Goal: Information Seeking & Learning: Learn about a topic

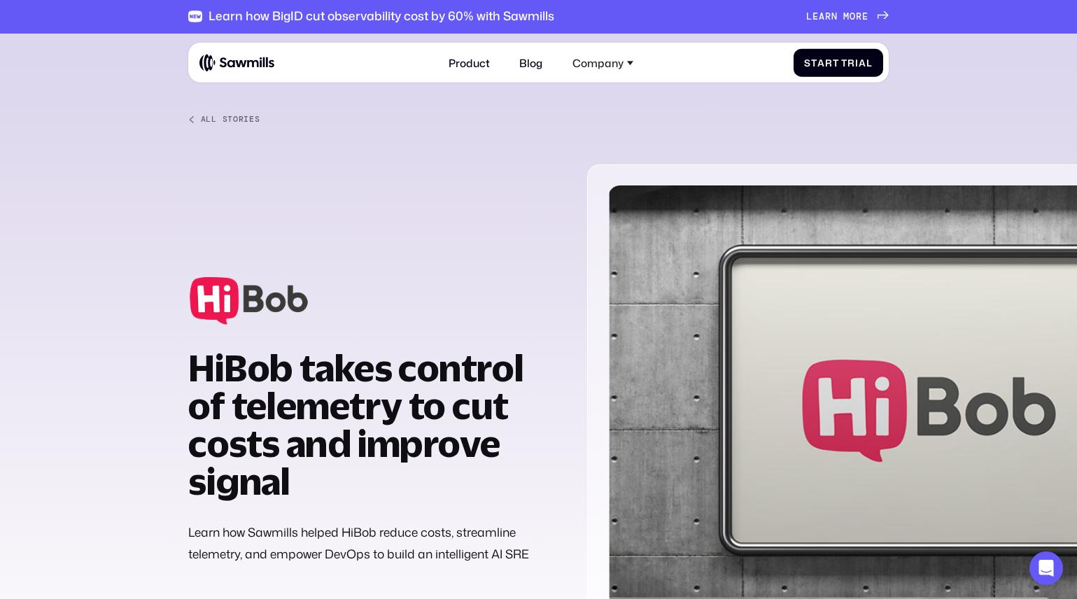
click at [274, 511] on div "HiBob takes control of telemetry to cut costs and improve signal Learn how Sawm…" at bounding box center [374, 414] width 373 height 355
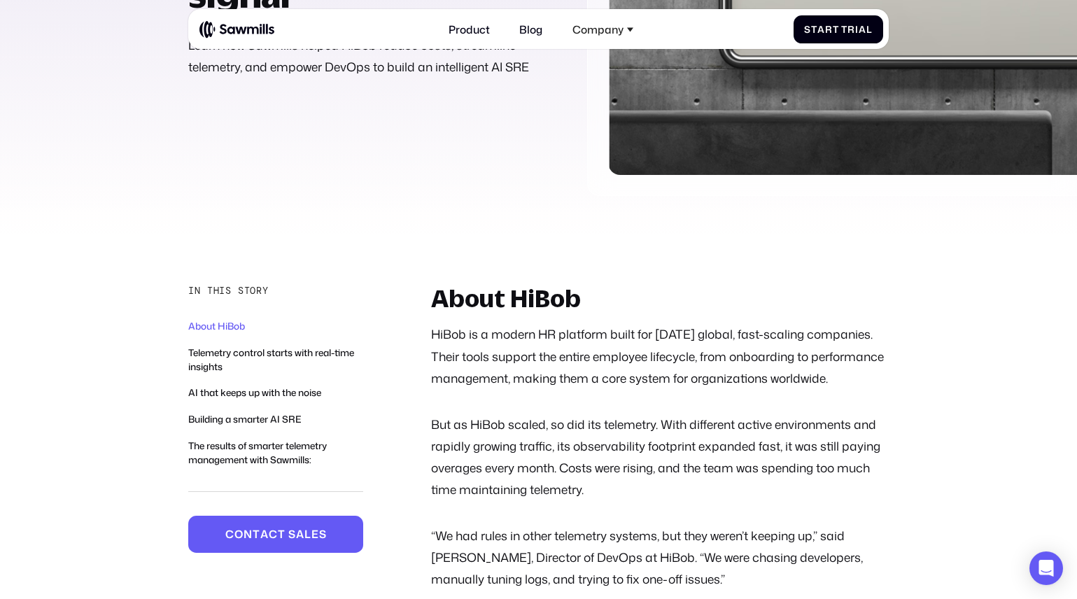
scroll to position [504, 0]
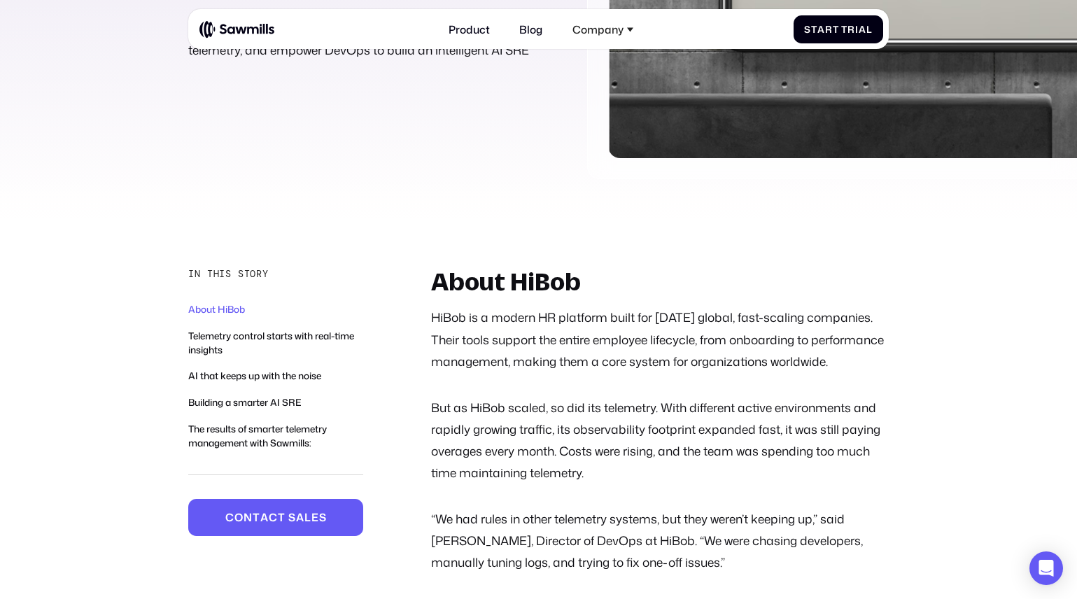
click at [532, 342] on p "HiBob is a modern HR platform built for [DATE] global, fast-scaling companies. …" at bounding box center [660, 339] width 458 height 65
click at [630, 343] on p "HiBob is a modern HR platform built for [DATE] global, fast-scaling companies. …" at bounding box center [660, 339] width 458 height 65
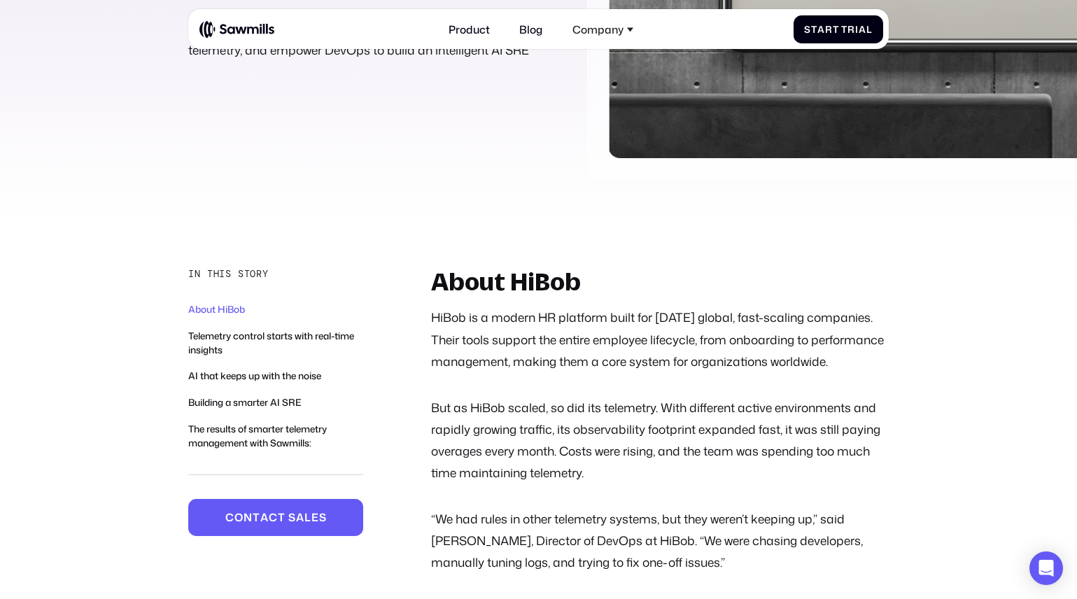
click at [630, 343] on p "HiBob is a modern HR platform built for [DATE] global, fast-scaling companies. …" at bounding box center [660, 339] width 458 height 65
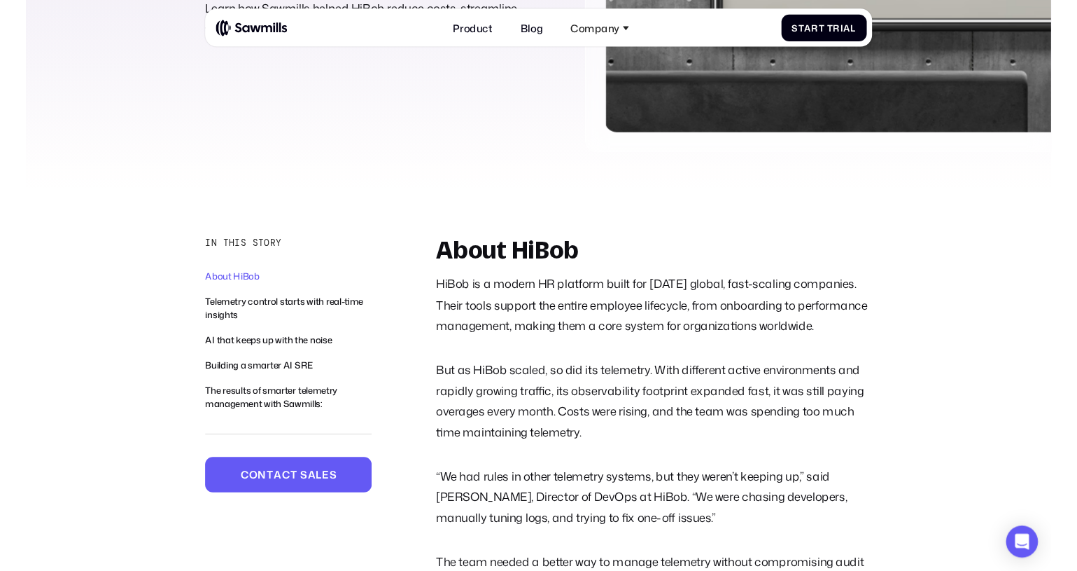
scroll to position [526, 0]
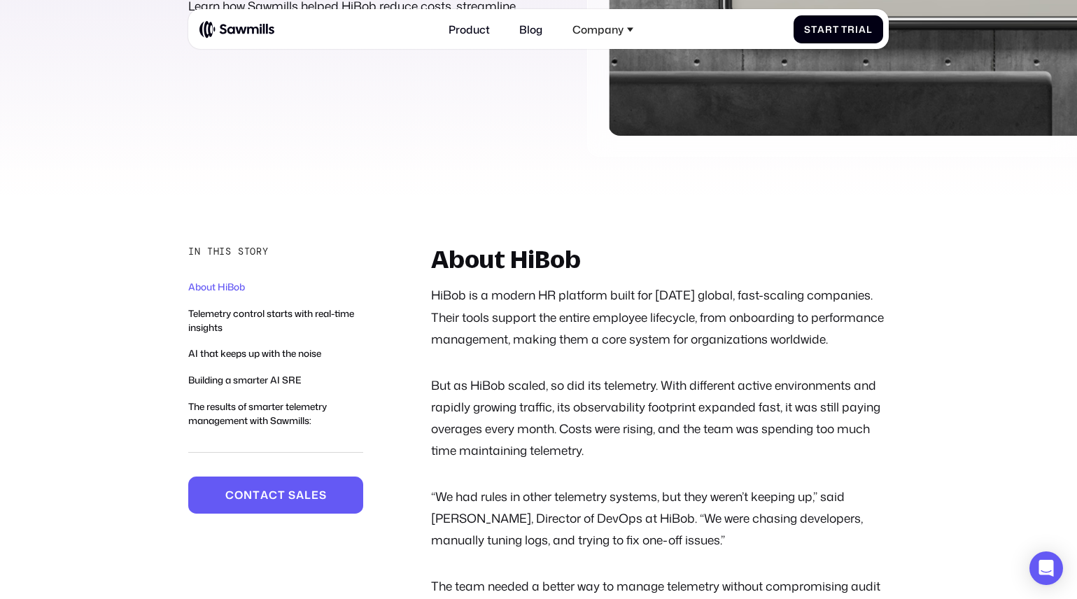
click at [625, 349] on p "HiBob is a modern HR platform built for [DATE] global, fast-scaling companies. …" at bounding box center [660, 316] width 458 height 65
click at [666, 316] on p "HiBob is a modern HR platform built for [DATE] global, fast-scaling companies. …" at bounding box center [660, 316] width 458 height 65
click at [653, 394] on div "About HiBob HiBob is a modern HR platform built for today’s global, fast-scalin…" at bounding box center [660, 433] width 458 height 374
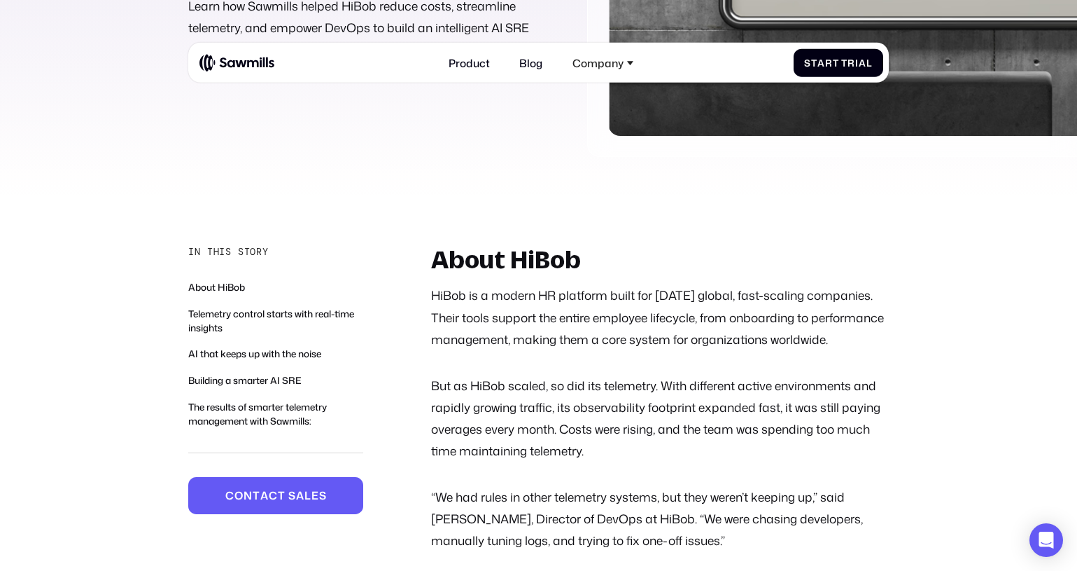
scroll to position [0, 0]
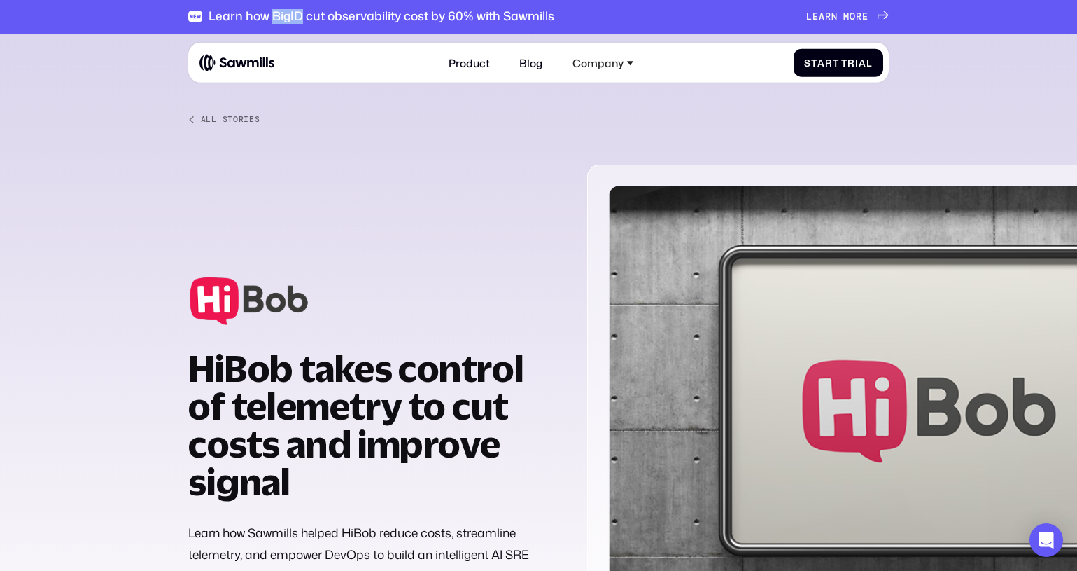
click at [635, 188] on img at bounding box center [994, 424] width 772 height 477
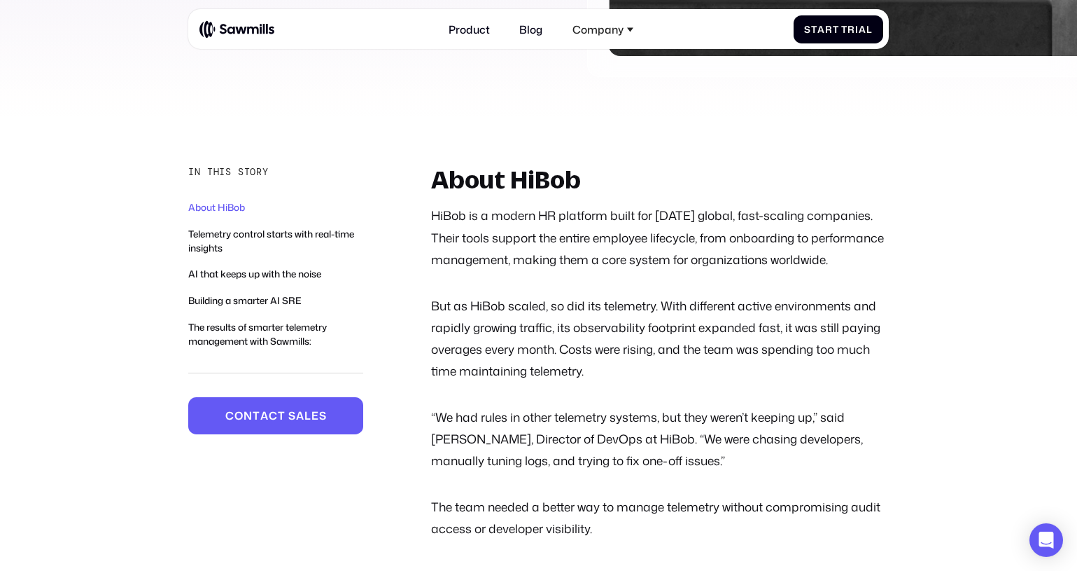
scroll to position [627, 0]
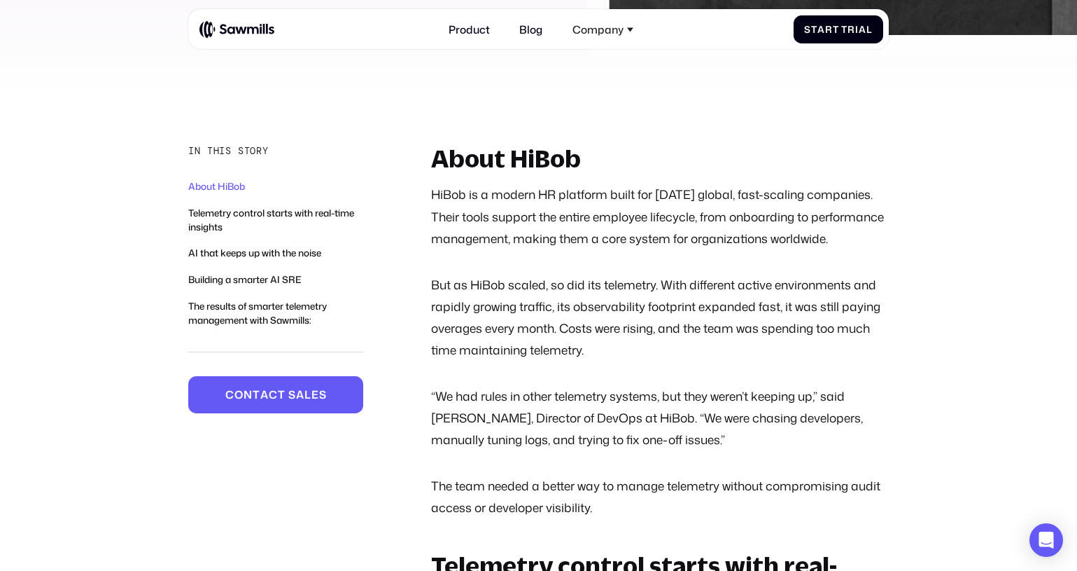
click at [543, 433] on p "“We had rules in other telemetry systems, but they weren’t keeping up,” said [P…" at bounding box center [660, 417] width 458 height 65
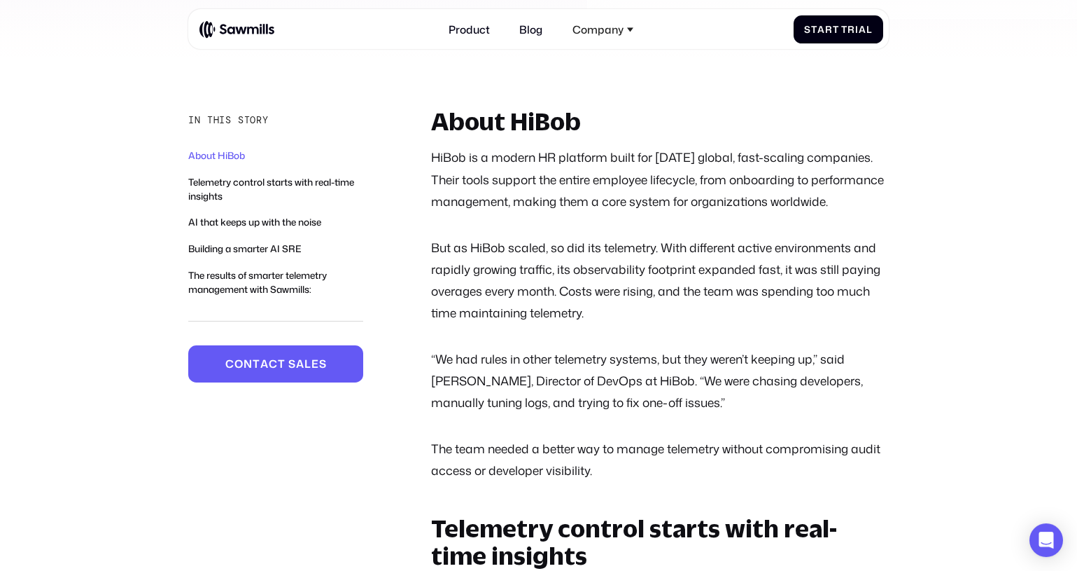
scroll to position [683, 0]
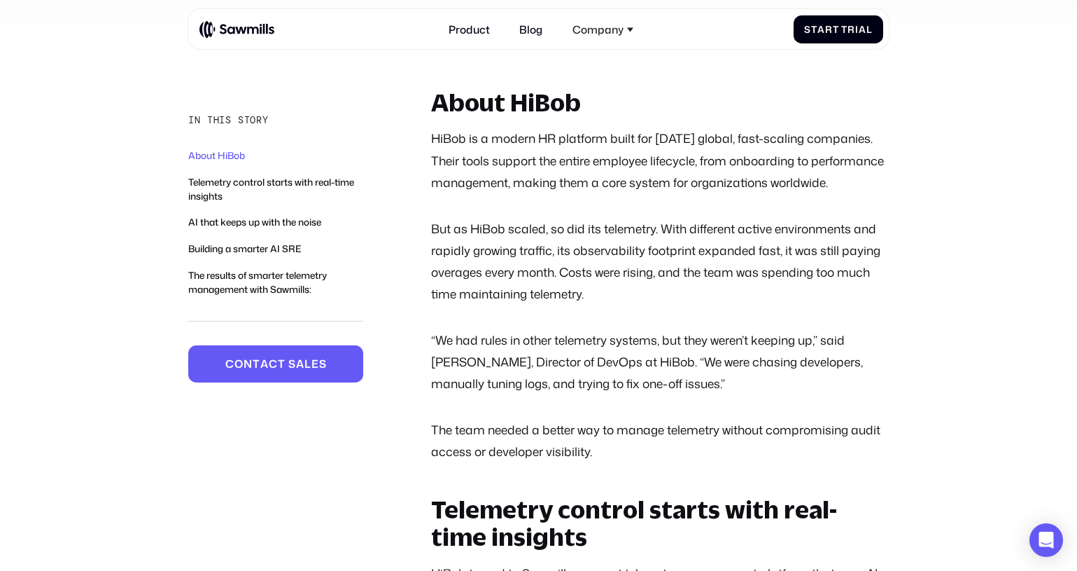
click at [656, 385] on p "“We had rules in other telemetry systems, but they weren’t keeping up,” said [P…" at bounding box center [660, 361] width 458 height 65
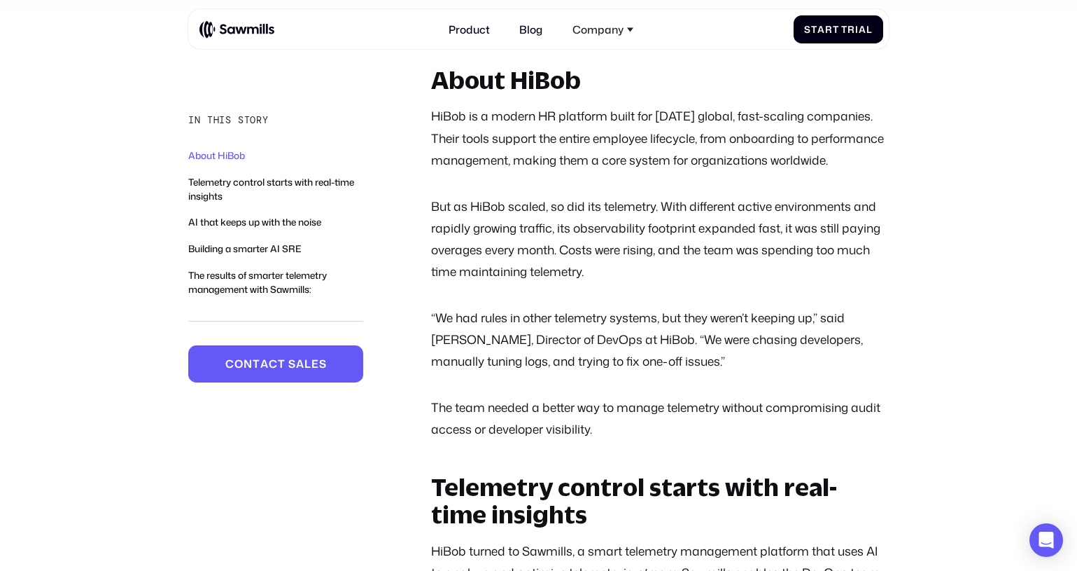
click at [571, 372] on p "“We had rules in other telemetry systems, but they weren’t keeping up,” said [P…" at bounding box center [660, 339] width 458 height 65
click at [669, 372] on p "“We had rules in other telemetry systems, but they weren’t keeping up,” said [P…" at bounding box center [660, 339] width 458 height 65
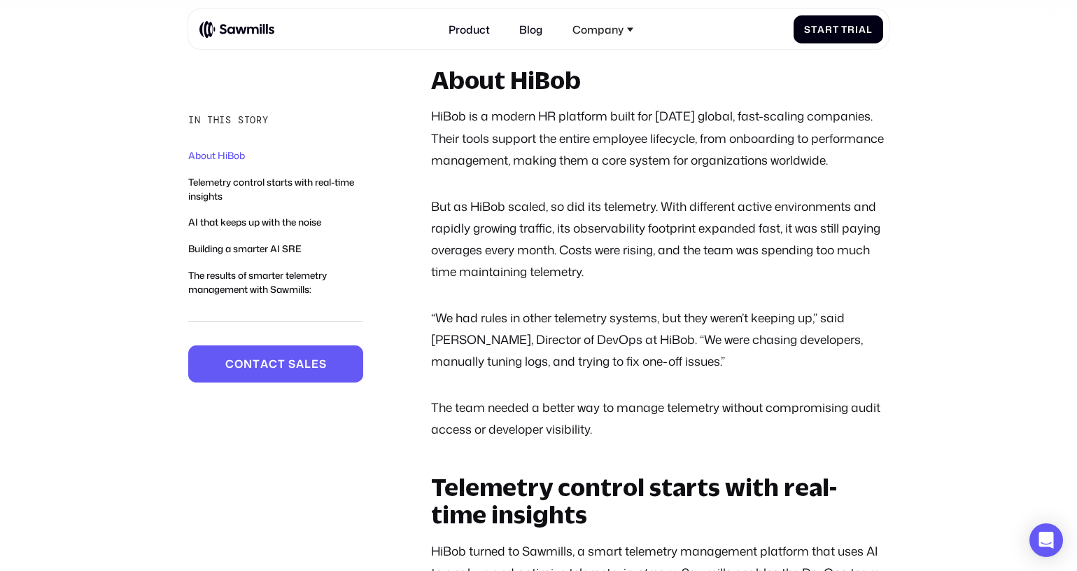
click at [669, 372] on p "“We had rules in other telemetry systems, but they weren’t keeping up,” said [P…" at bounding box center [660, 339] width 458 height 65
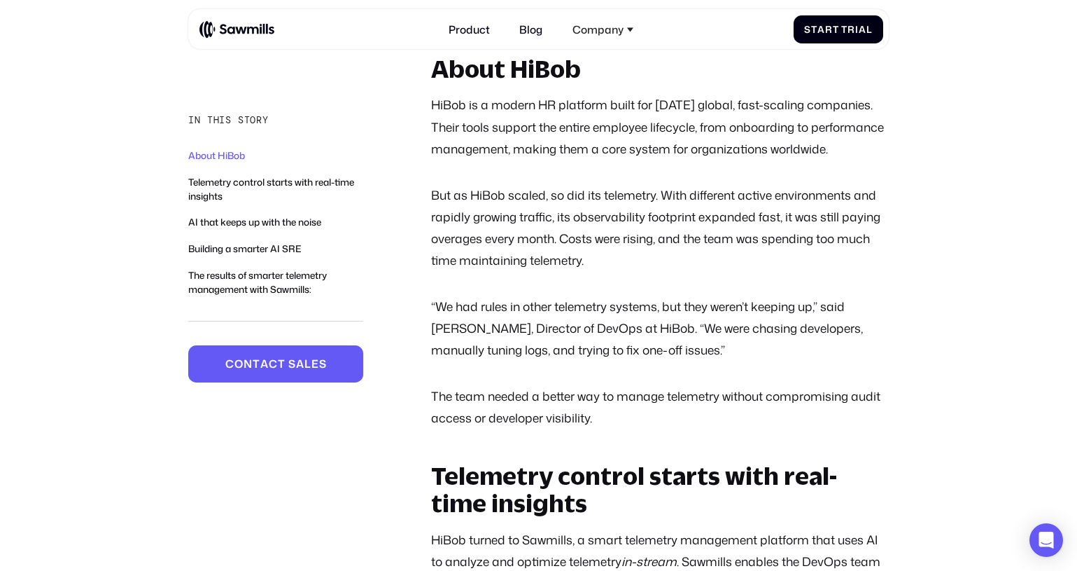
click at [582, 428] on p "The team needed a better way to manage telemetry without compromising audit acc…" at bounding box center [660, 406] width 458 height 43
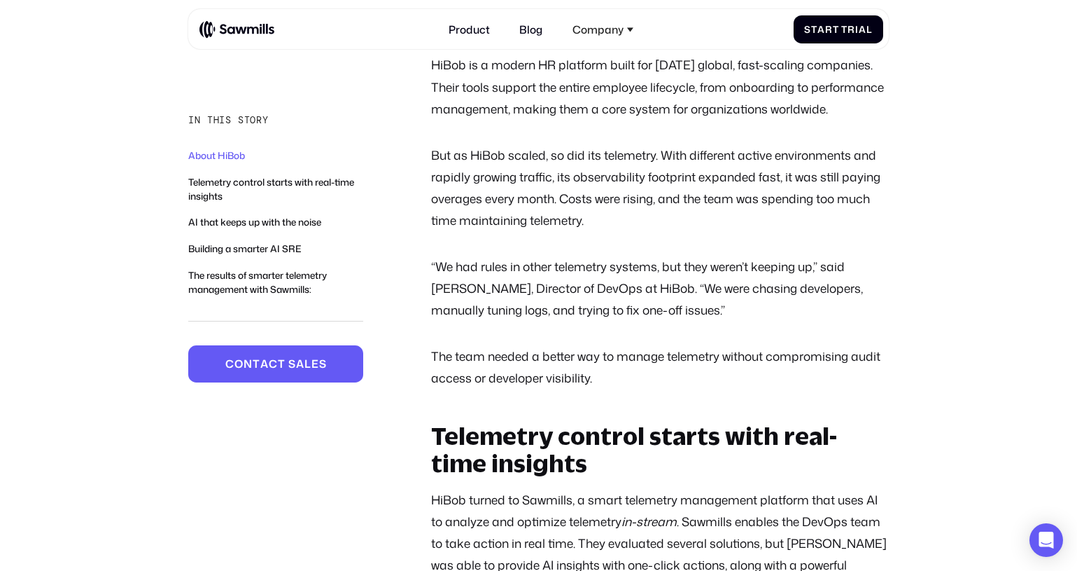
scroll to position [762, 0]
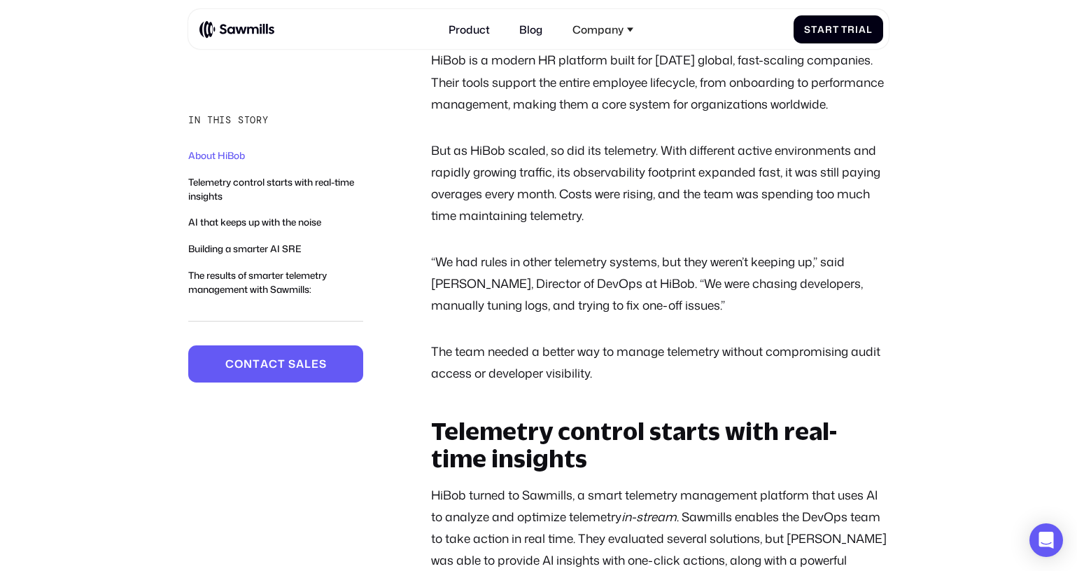
click at [605, 384] on p "The team needed a better way to manage telemetry without compromising audit acc…" at bounding box center [660, 361] width 458 height 43
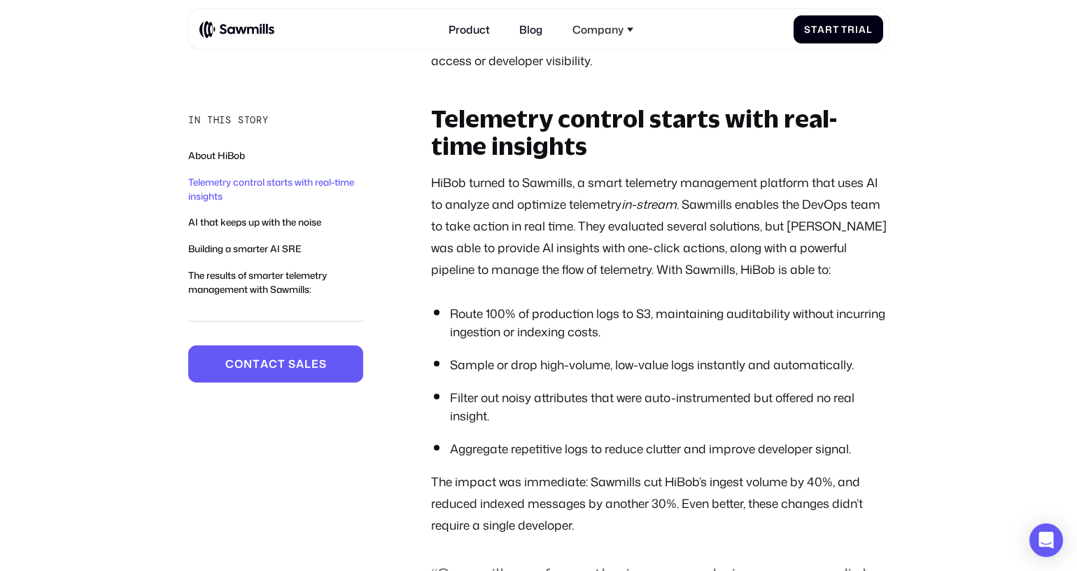
scroll to position [1087, 0]
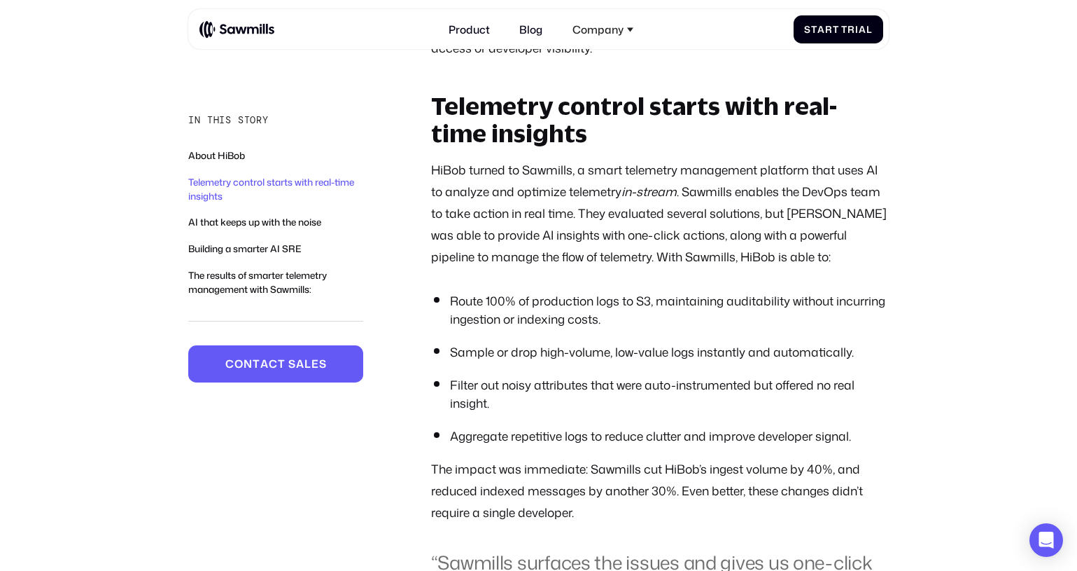
click at [590, 186] on div "Telemetry control starts with real-time insights HiBob turned to Sawmills, a sm…" at bounding box center [660, 446] width 458 height 708
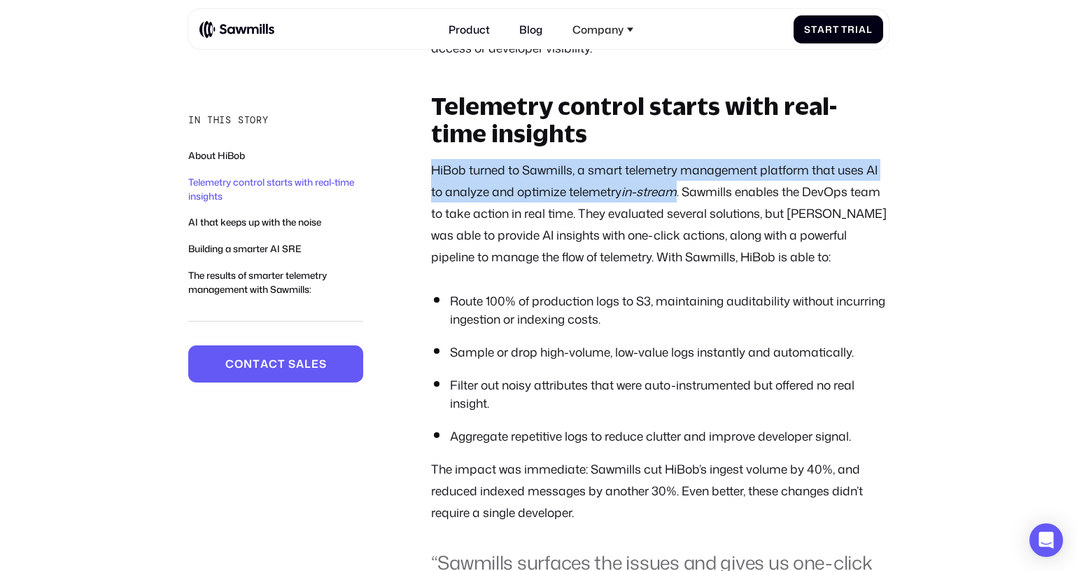
click at [590, 186] on div "Telemetry control starts with real-time insights HiBob turned to Sawmills, a sm…" at bounding box center [660, 446] width 458 height 708
click at [600, 232] on p "HiBob turned to Sawmills, a smart telemetry management platform that uses AI to…" at bounding box center [660, 213] width 458 height 109
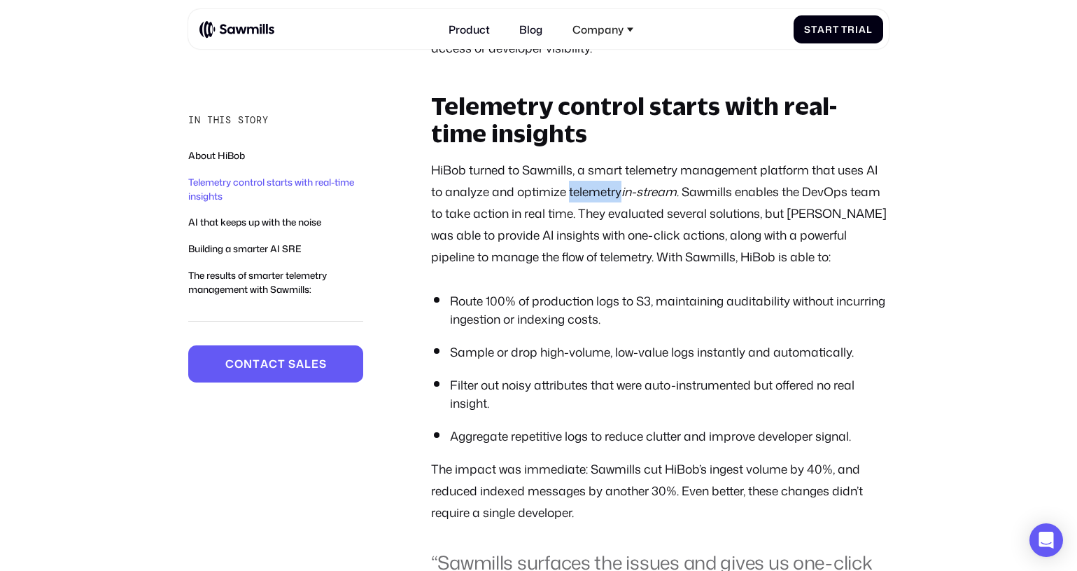
click at [600, 232] on p "HiBob turned to Sawmills, a smart telemetry management platform that uses AI to…" at bounding box center [660, 213] width 458 height 109
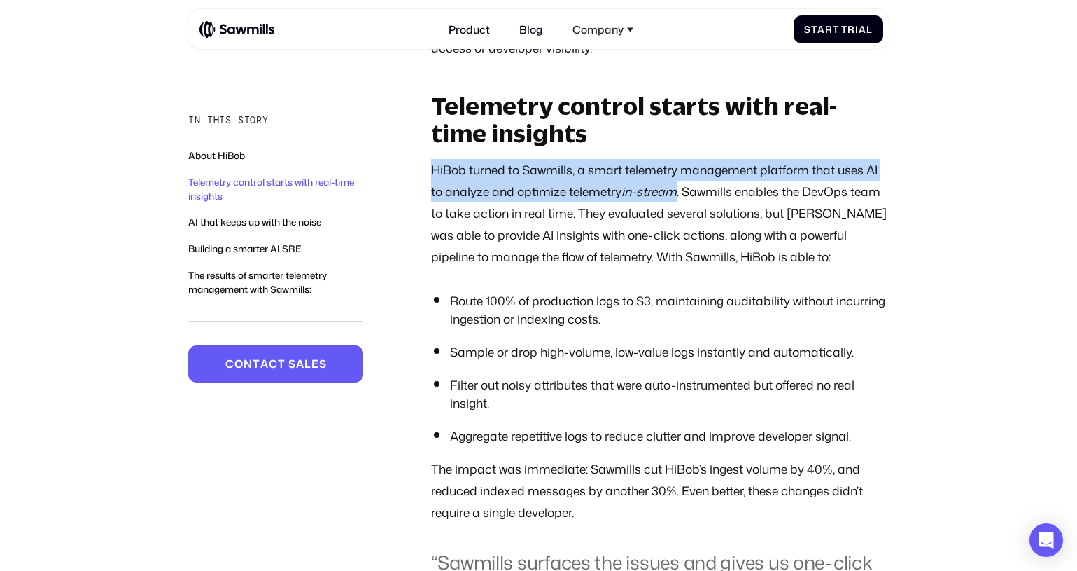
click at [600, 232] on p "HiBob turned to Sawmills, a smart telemetry management platform that uses AI to…" at bounding box center [660, 213] width 458 height 109
click at [883, 231] on p "HiBob turned to Sawmills, a smart telemetry management platform that uses AI to…" at bounding box center [660, 213] width 458 height 109
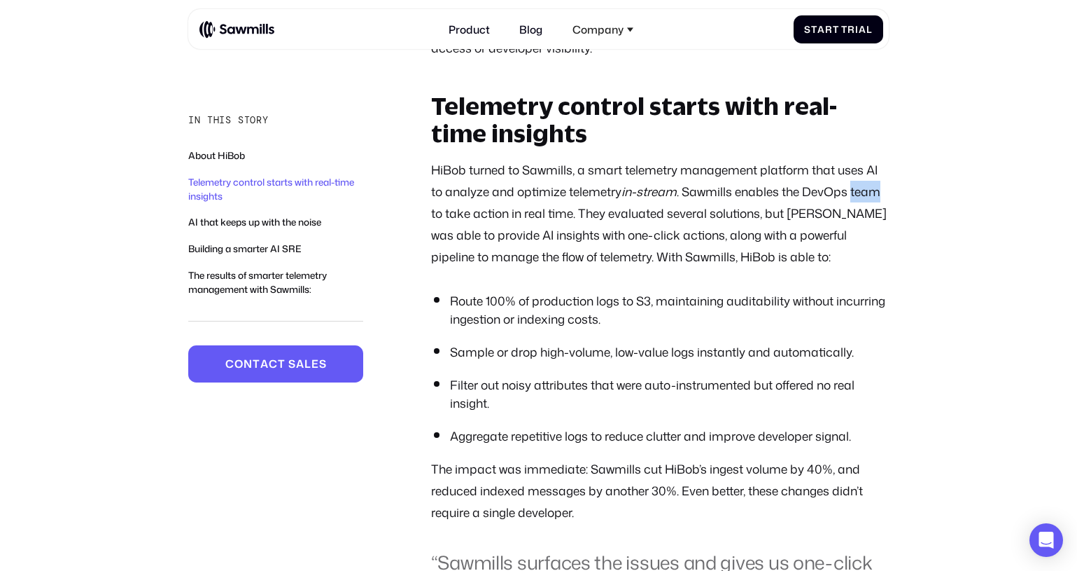
click at [883, 231] on p "HiBob turned to Sawmills, a smart telemetry management platform that uses AI to…" at bounding box center [660, 213] width 458 height 109
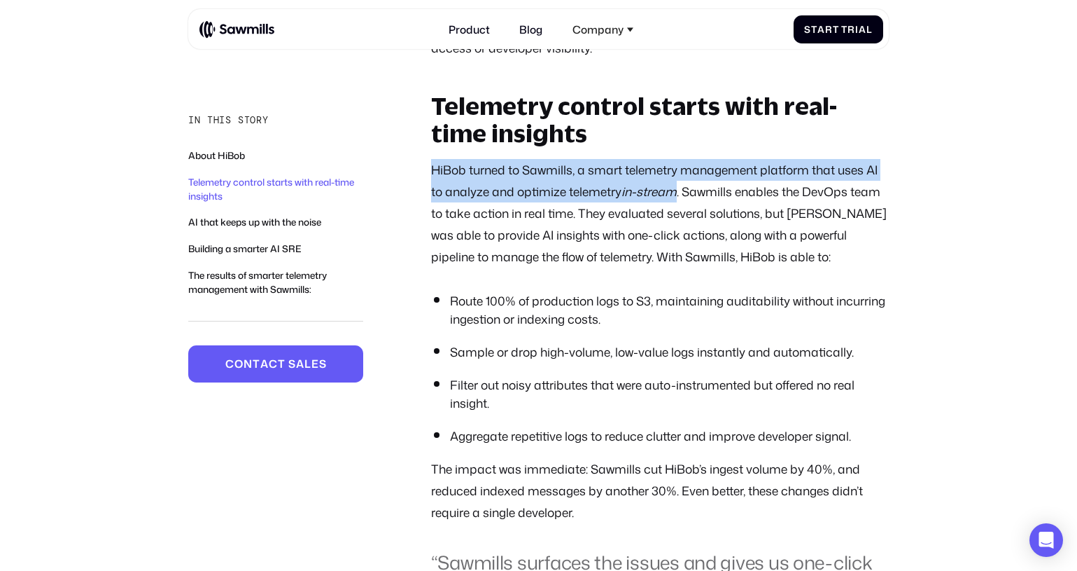
click at [883, 231] on p "HiBob turned to Sawmills, a smart telemetry management platform that uses AI to…" at bounding box center [660, 213] width 458 height 109
click at [789, 228] on p "HiBob turned to Sawmills, a smart telemetry management platform that uses AI to…" at bounding box center [660, 213] width 458 height 109
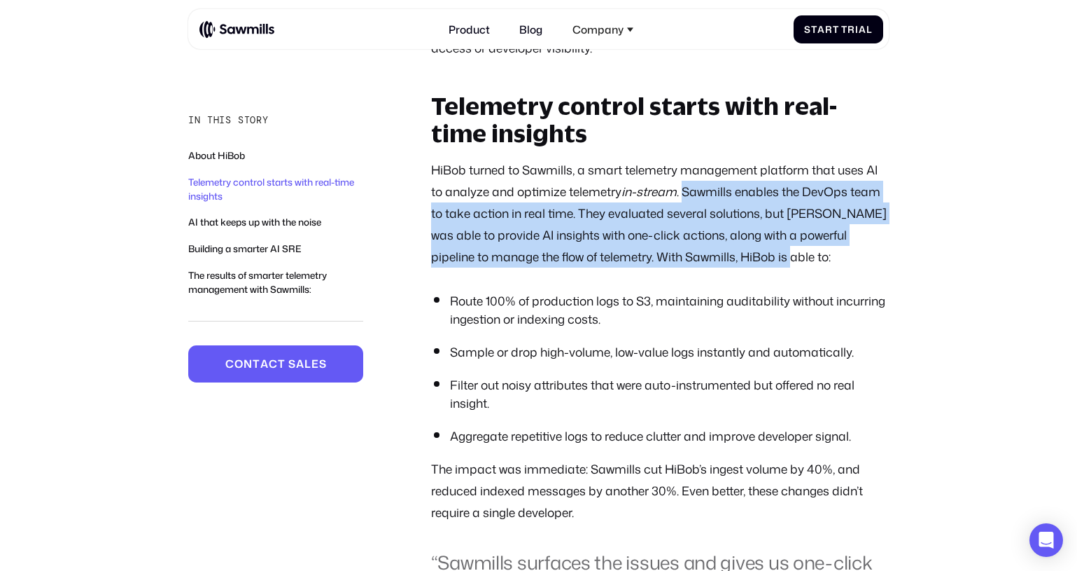
drag, startPoint x: 688, startPoint y: 225, endPoint x: 765, endPoint y: 291, distance: 100.8
click at [765, 268] on p "HiBob turned to Sawmills, a smart telemetry management platform that uses AI to…" at bounding box center [660, 213] width 458 height 109
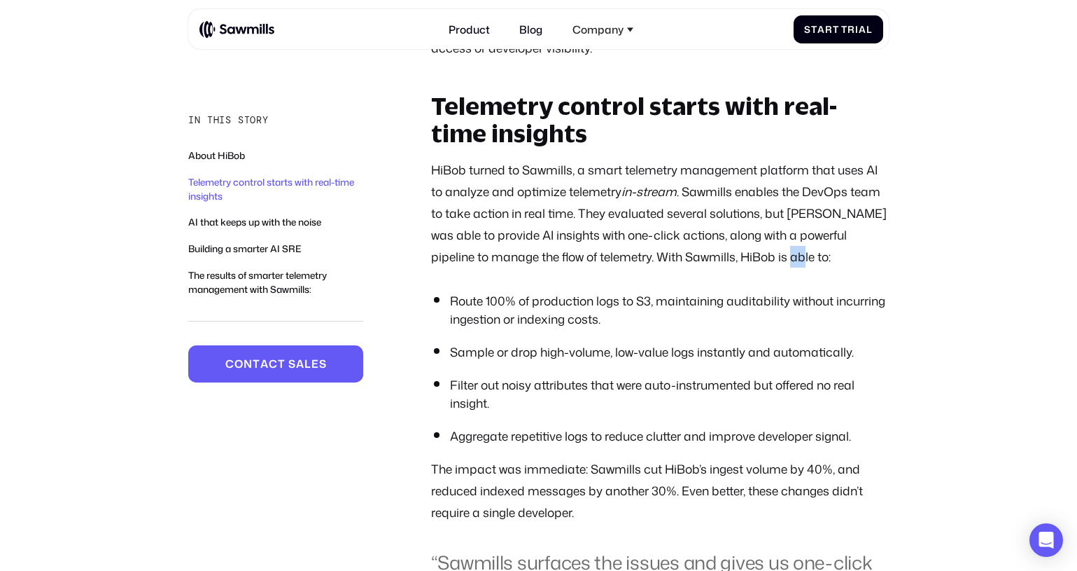
click at [765, 268] on p "HiBob turned to Sawmills, a smart telemetry management platform that uses AI to…" at bounding box center [660, 213] width 458 height 109
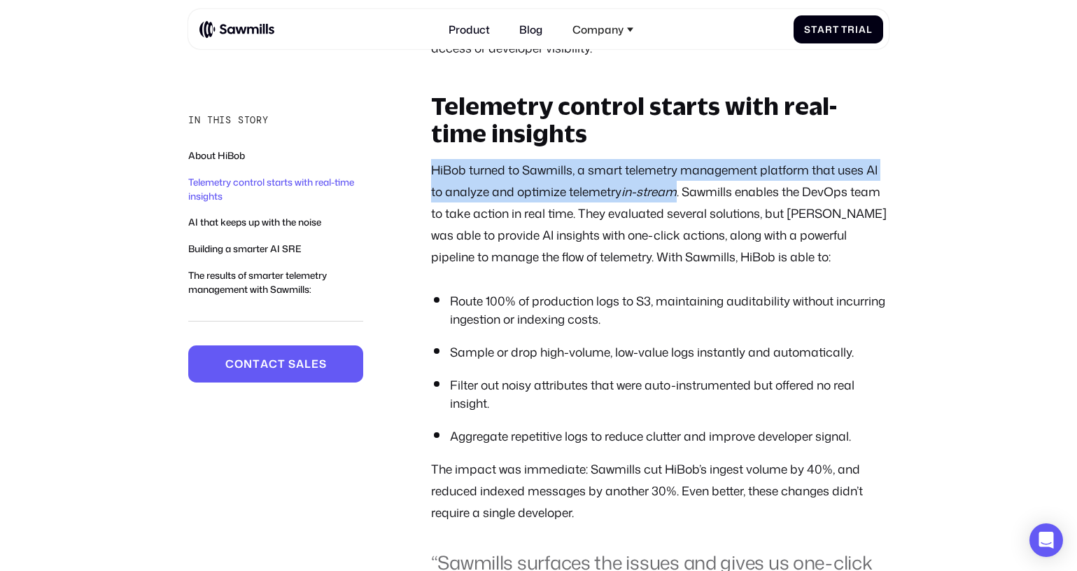
click at [765, 268] on p "HiBob turned to Sawmills, a smart telemetry management platform that uses AI to…" at bounding box center [660, 213] width 458 height 109
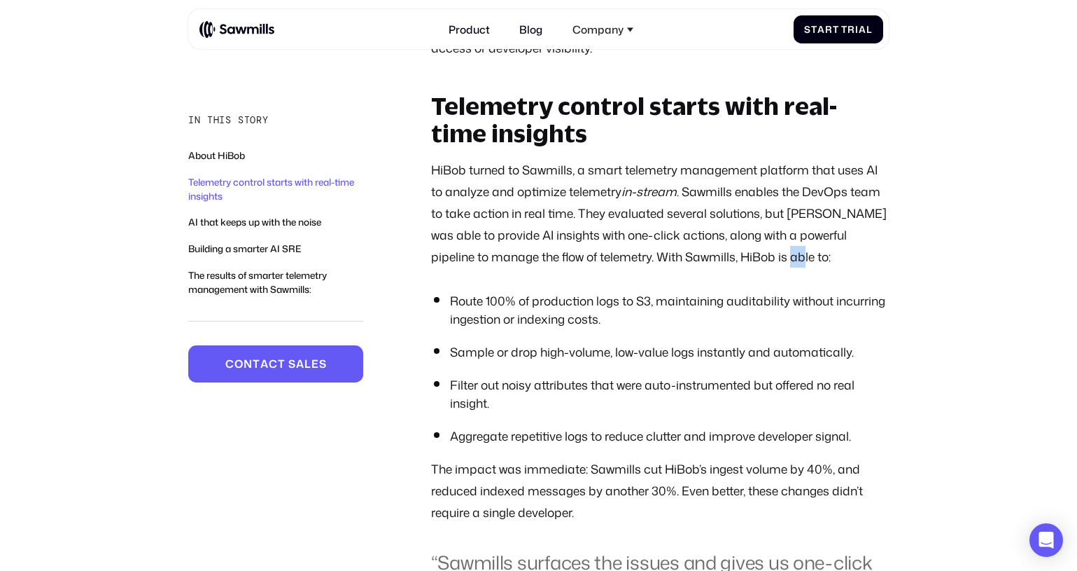
click at [765, 268] on p "HiBob turned to Sawmills, a smart telemetry management platform that uses AI to…" at bounding box center [660, 213] width 458 height 109
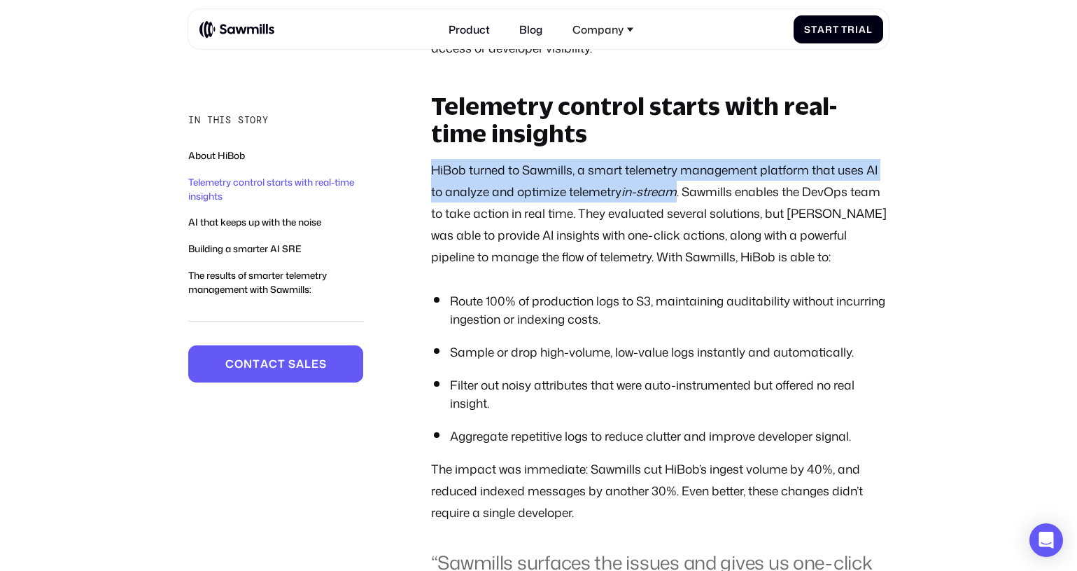
click at [765, 268] on p "HiBob turned to Sawmills, a smart telemetry management platform that uses AI to…" at bounding box center [660, 213] width 458 height 109
click at [723, 258] on p "HiBob turned to Sawmills, a smart telemetry management platform that uses AI to…" at bounding box center [660, 213] width 458 height 109
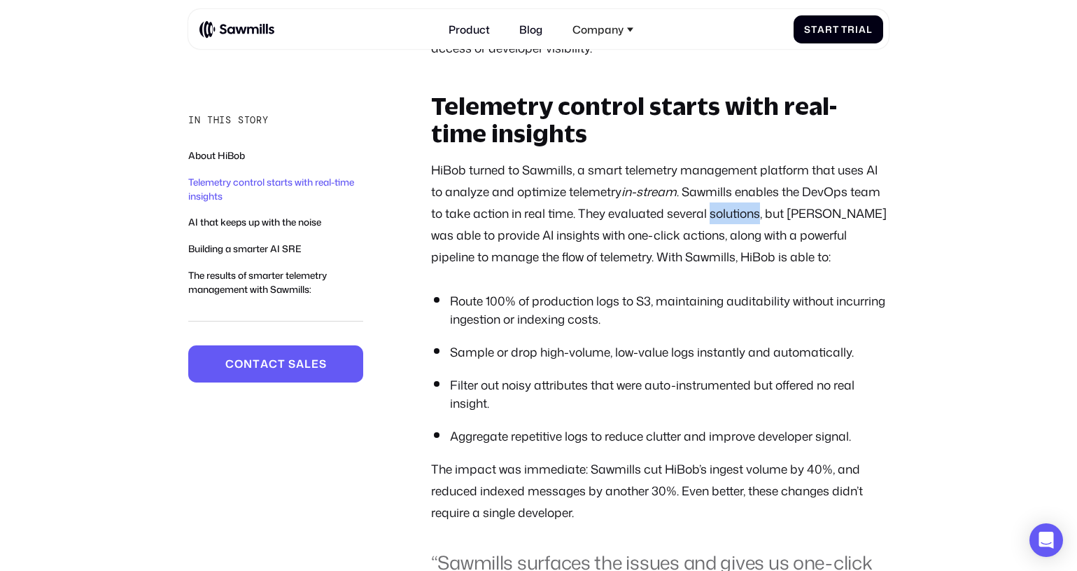
click at [723, 258] on p "HiBob turned to Sawmills, a smart telemetry management platform that uses AI to…" at bounding box center [660, 213] width 458 height 109
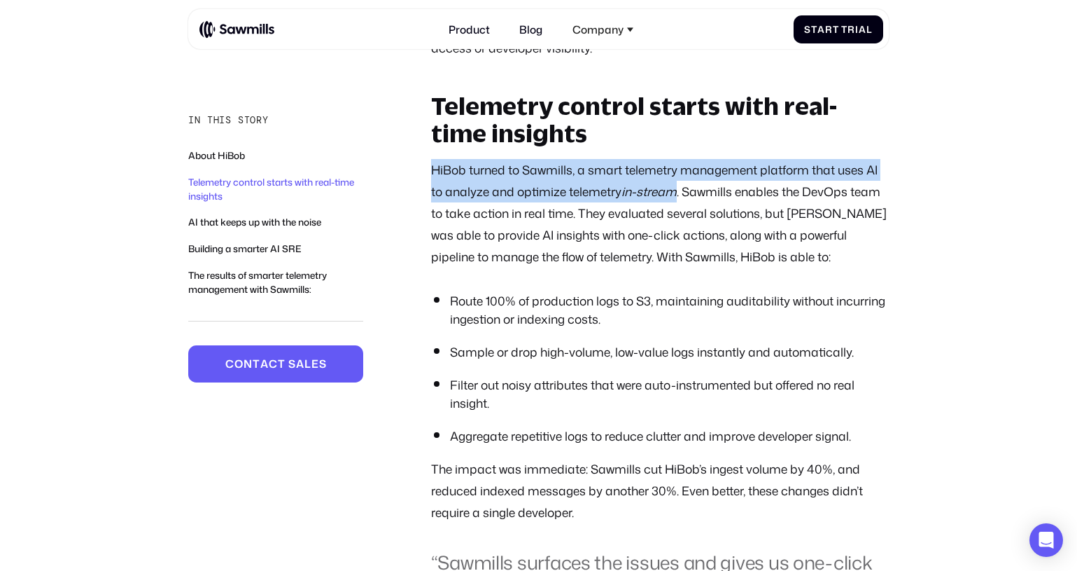
click at [723, 258] on p "HiBob turned to Sawmills, a smart telemetry management platform that uses AI to…" at bounding box center [660, 213] width 458 height 109
click at [704, 256] on p "HiBob turned to Sawmills, a smart telemetry management platform that uses AI to…" at bounding box center [660, 213] width 458 height 109
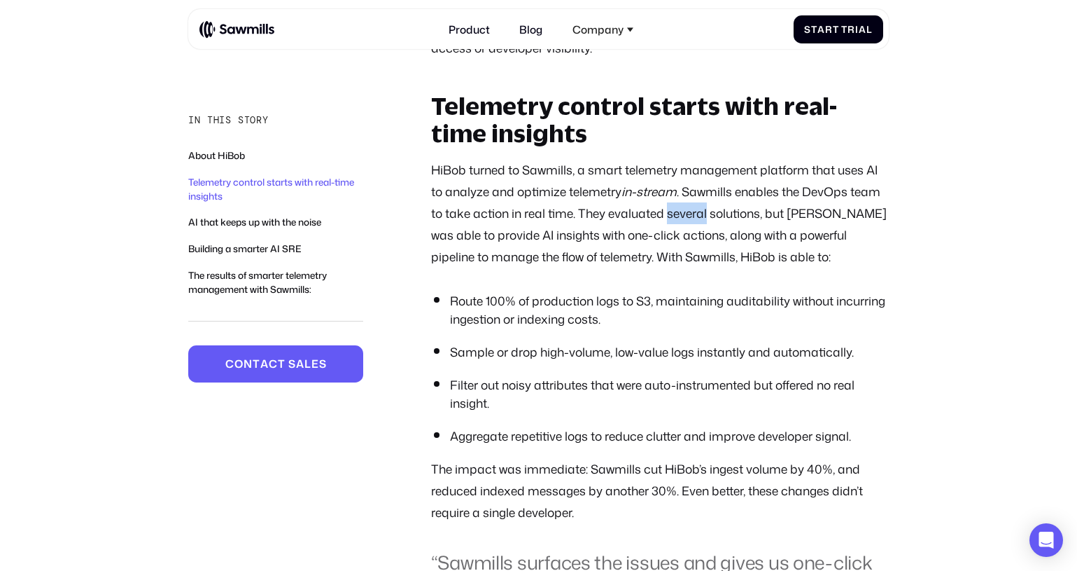
click at [704, 256] on p "HiBob turned to Sawmills, a smart telemetry management platform that uses AI to…" at bounding box center [660, 213] width 458 height 109
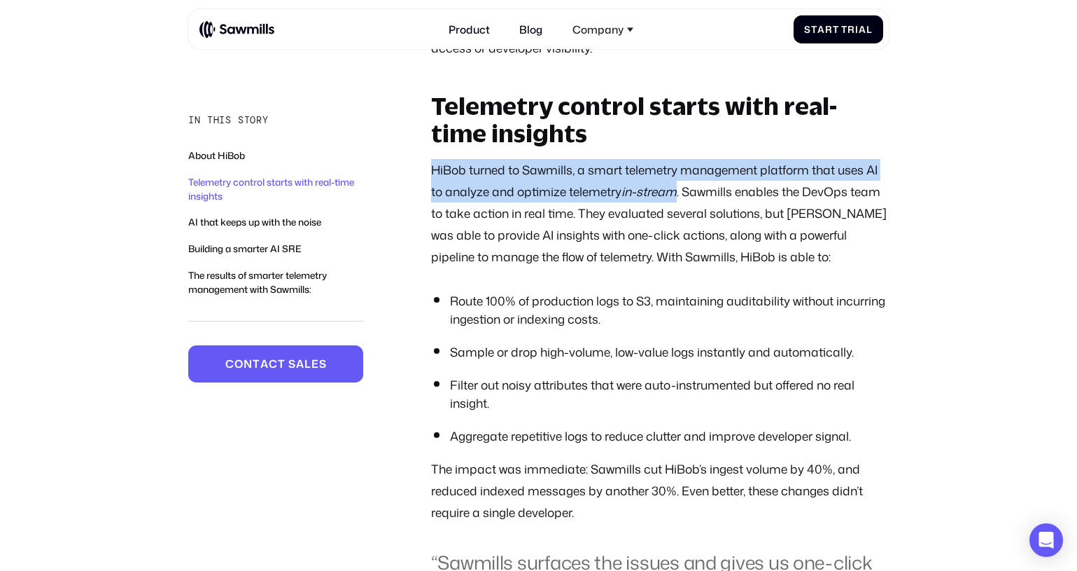
click at [704, 256] on p "HiBob turned to Sawmills, a smart telemetry management platform that uses AI to…" at bounding box center [660, 213] width 458 height 109
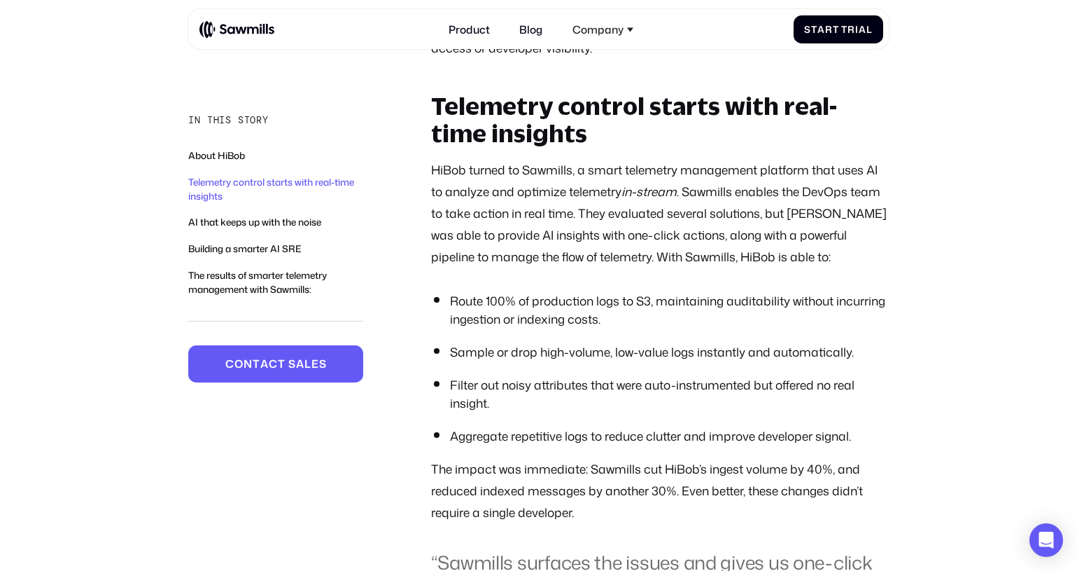
click at [459, 146] on strong "Telemetry control starts with real-time insights" at bounding box center [634, 118] width 406 height 55
click at [569, 328] on li "Route 100% of production logs to S3, maintaining auditability without incurring…" at bounding box center [669, 310] width 439 height 36
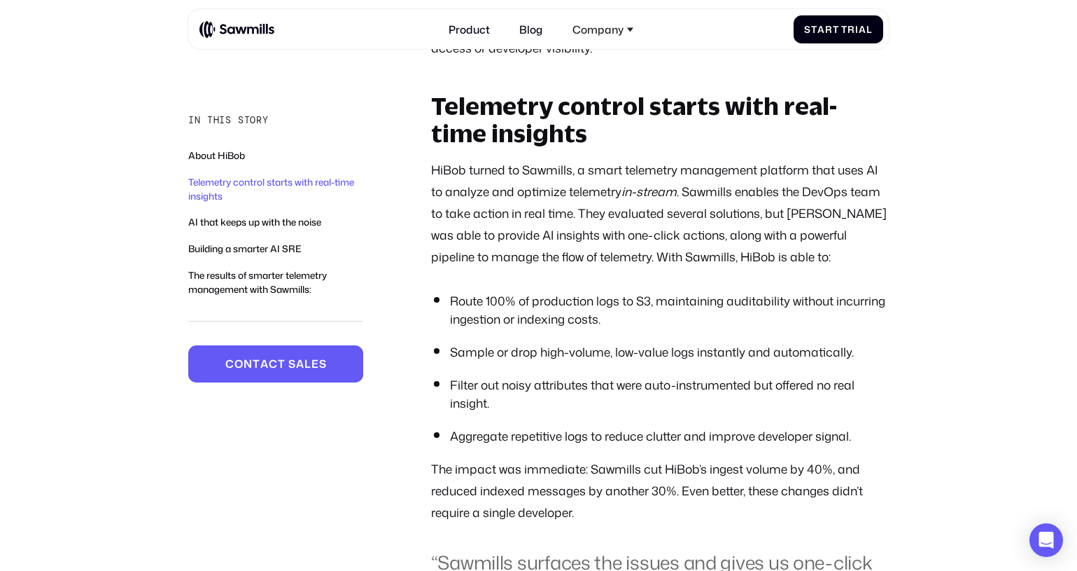
click at [569, 328] on li "Route 100% of production logs to S3, maintaining auditability without incurring…" at bounding box center [669, 310] width 439 height 36
click at [670, 328] on li "Route 100% of production logs to S3, maintaining auditability without incurring…" at bounding box center [669, 310] width 439 height 36
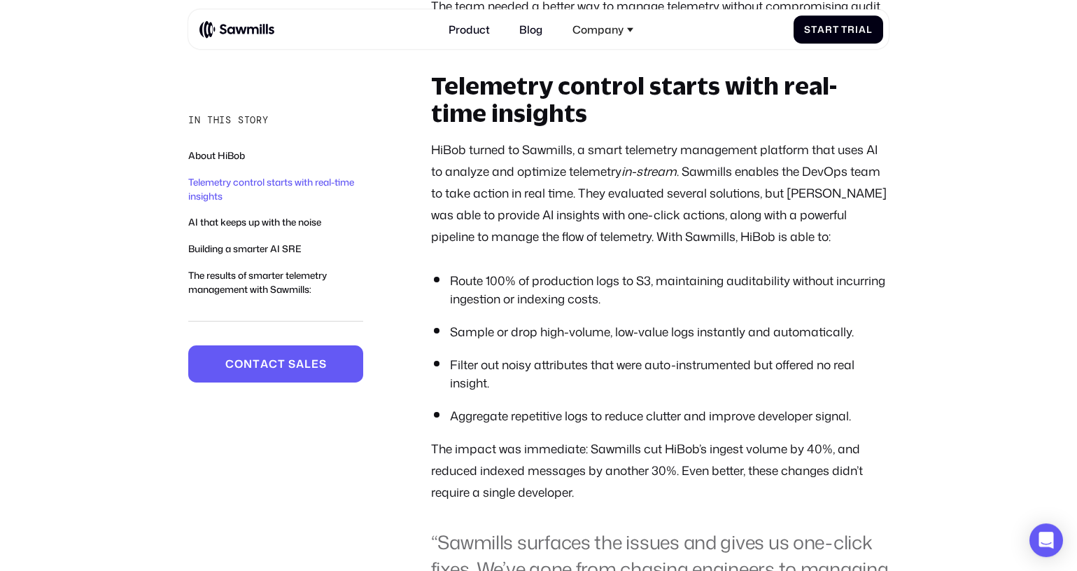
scroll to position [1109, 0]
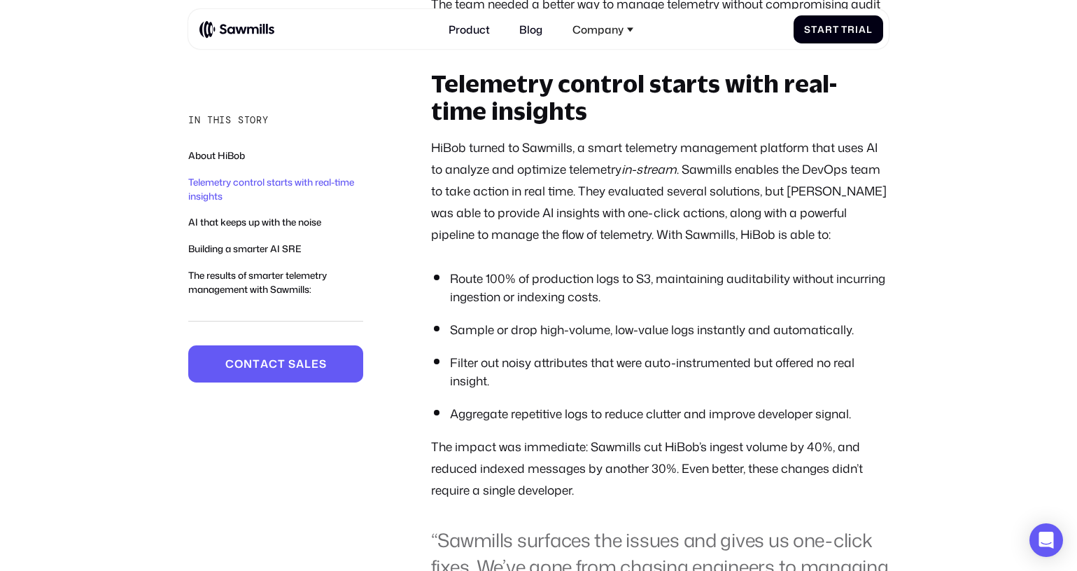
click at [569, 339] on li "Sample or drop high-volume, low-value logs instantly and automatically." at bounding box center [669, 330] width 439 height 18
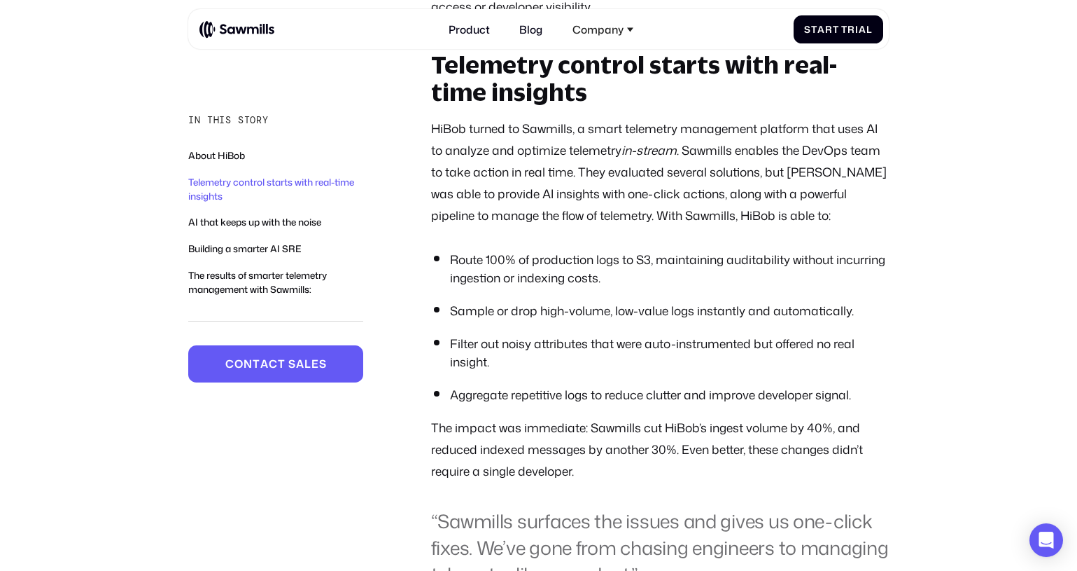
scroll to position [1131, 0]
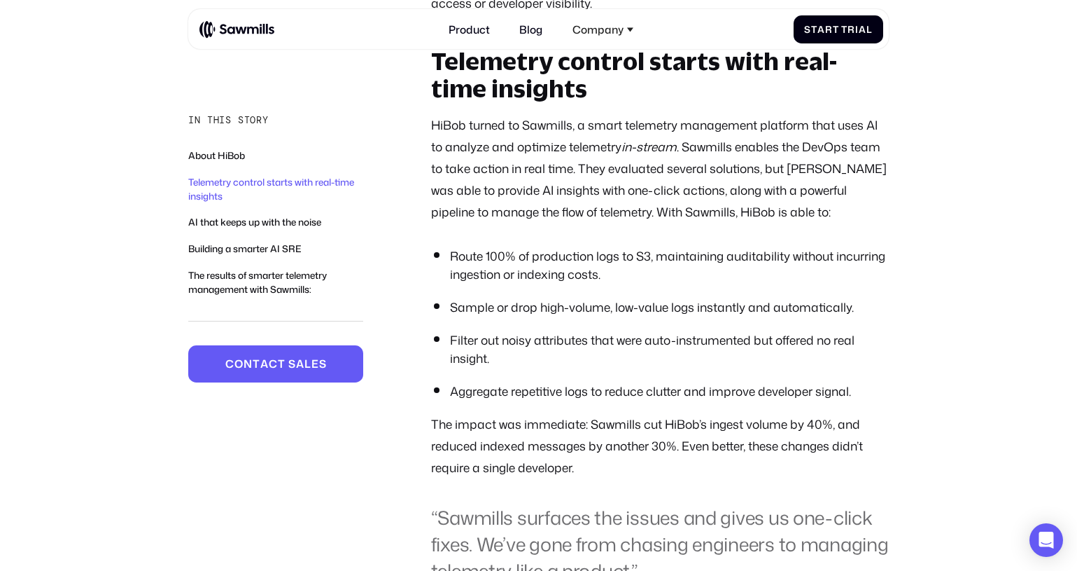
click at [568, 316] on li "Sample or drop high-volume, low-value logs instantly and automatically." at bounding box center [669, 307] width 439 height 18
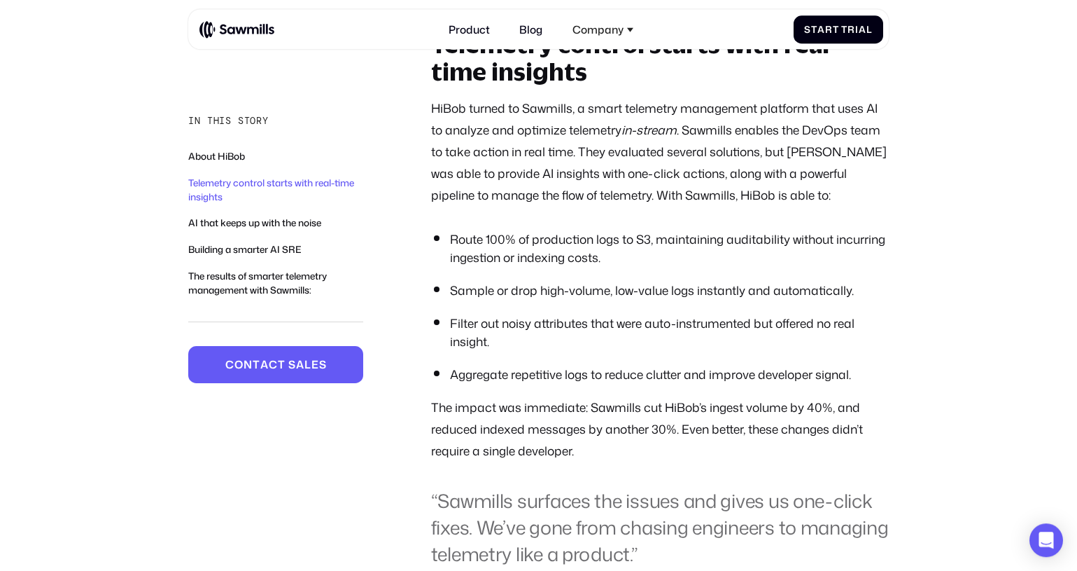
scroll to position [1154, 0]
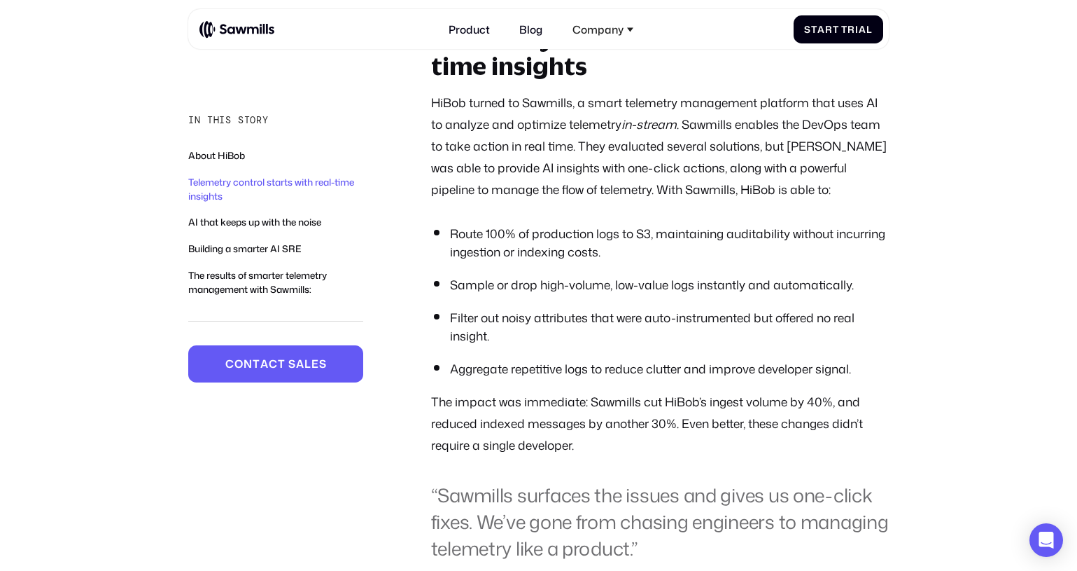
click at [568, 345] on li "Filter out noisy attributes that were auto-instrumented but offered no real ins…" at bounding box center [669, 327] width 439 height 36
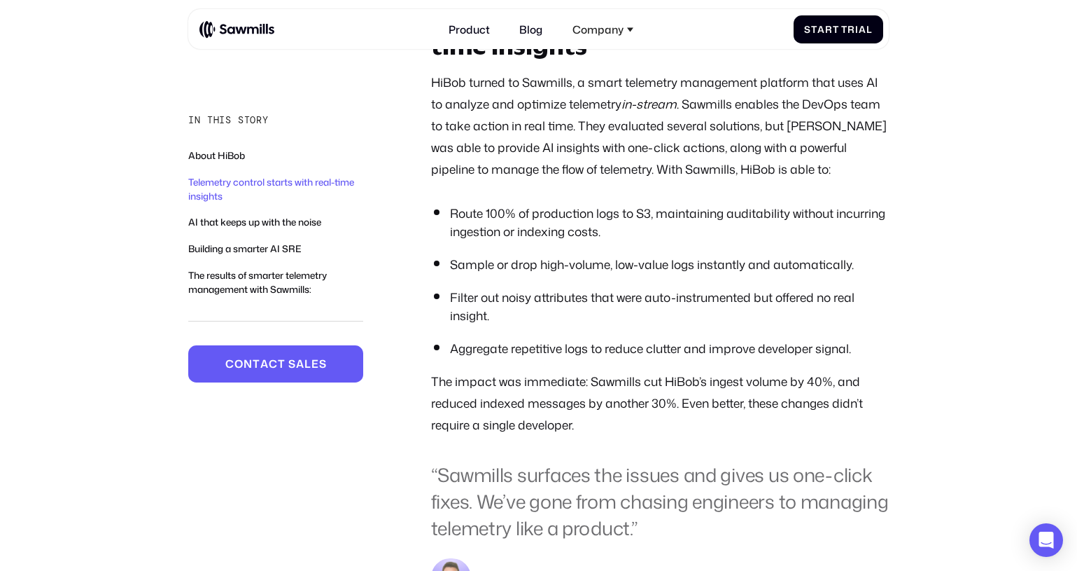
scroll to position [1176, 0]
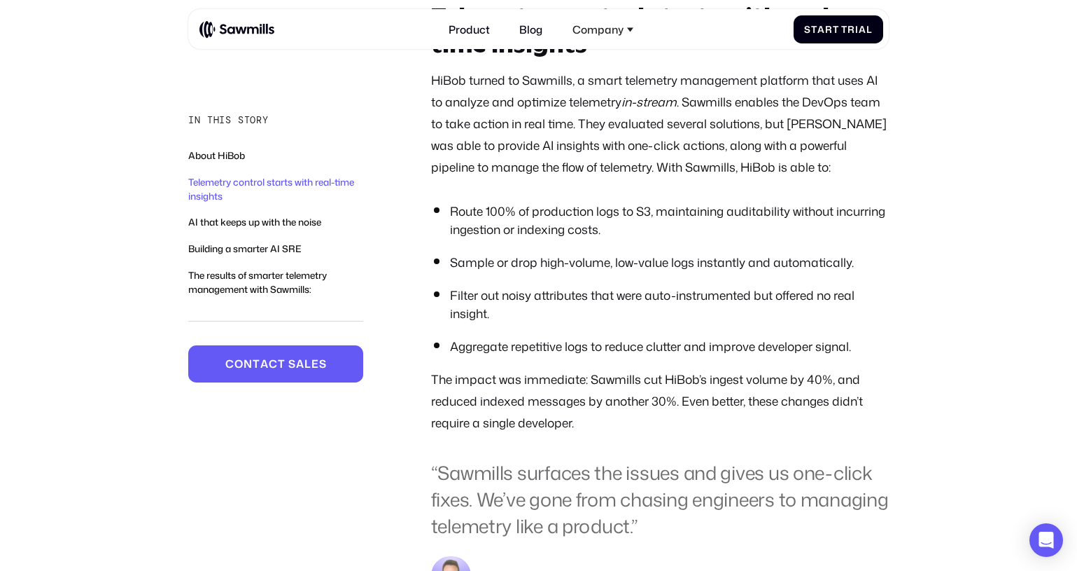
click at [508, 356] on li "Aggregate repetitive logs to reduce clutter and improve developer signal." at bounding box center [669, 346] width 439 height 18
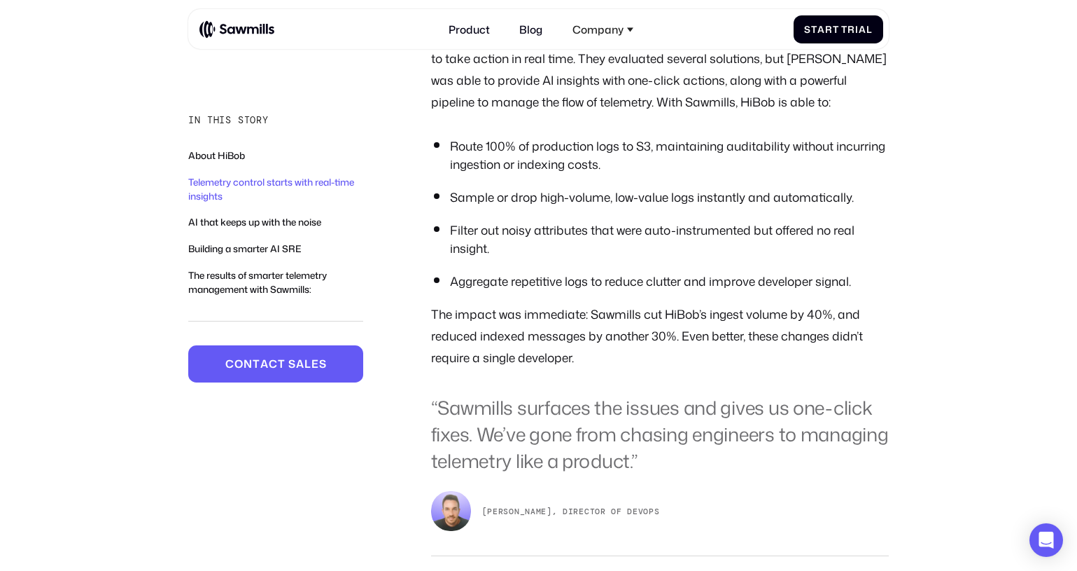
scroll to position [1243, 0]
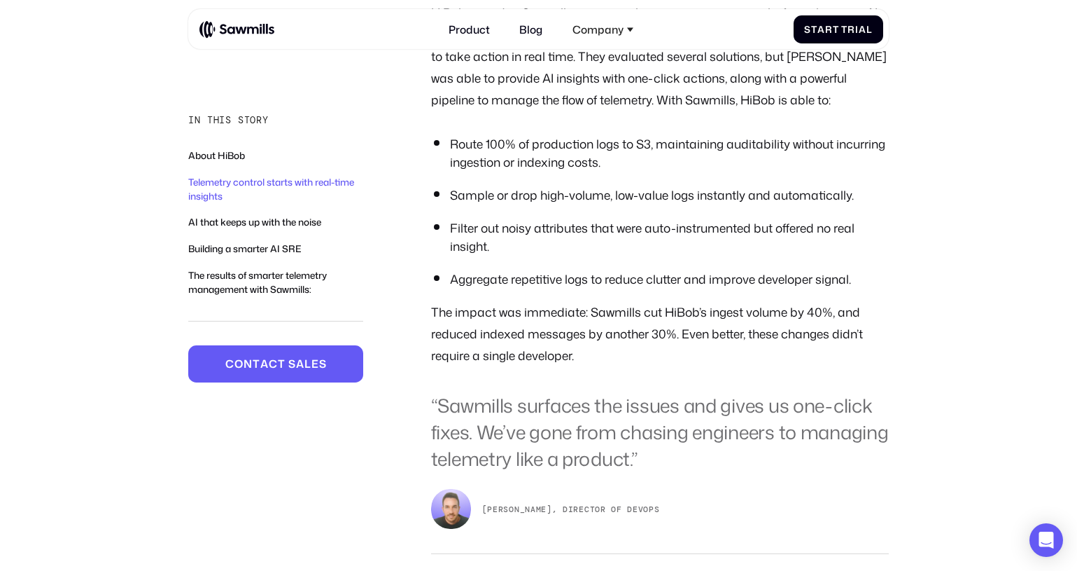
click at [512, 366] on p "The impact was immediate: Sawmills cut HiBob’s ingest volume by 40%, and reduce…" at bounding box center [660, 333] width 458 height 65
click at [578, 288] on li "Aggregate repetitive logs to reduce clutter and improve developer signal." at bounding box center [669, 279] width 439 height 18
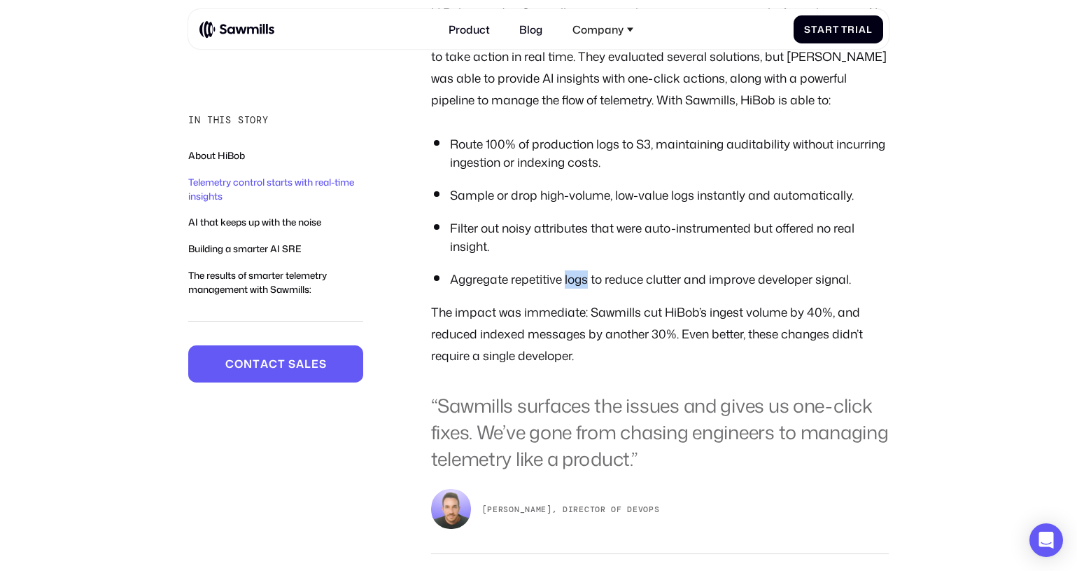
click at [578, 288] on li "Aggregate repetitive logs to reduce clutter and improve developer signal." at bounding box center [669, 279] width 439 height 18
click at [562, 345] on p "The impact was immediate: Sawmills cut HiBob’s ingest volume by 40%, and reduce…" at bounding box center [660, 333] width 458 height 65
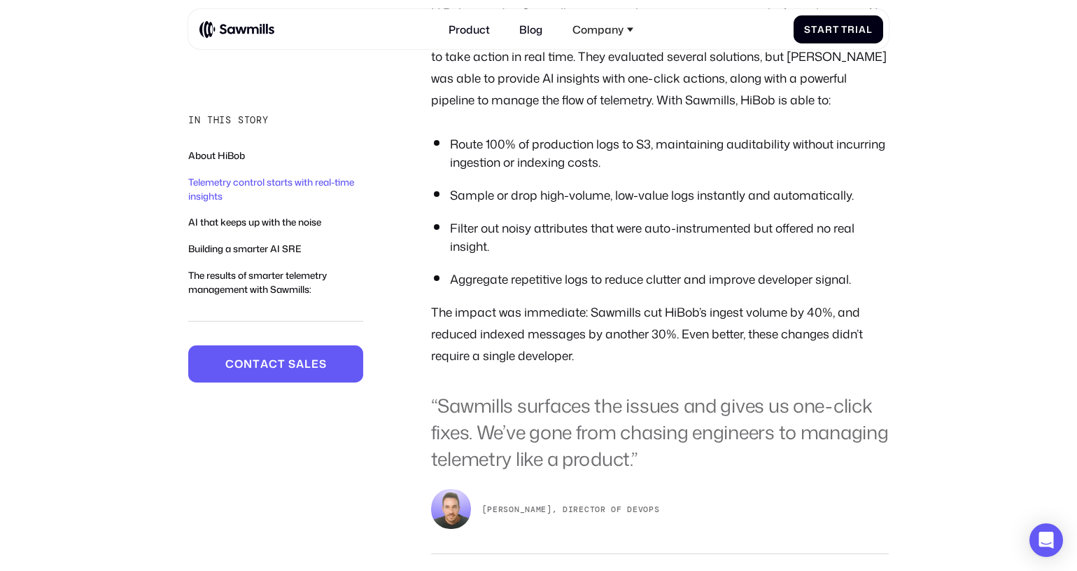
click at [638, 366] on p "The impact was immediate: Sawmills cut HiBob’s ingest volume by 40%, and reduce…" at bounding box center [660, 333] width 458 height 65
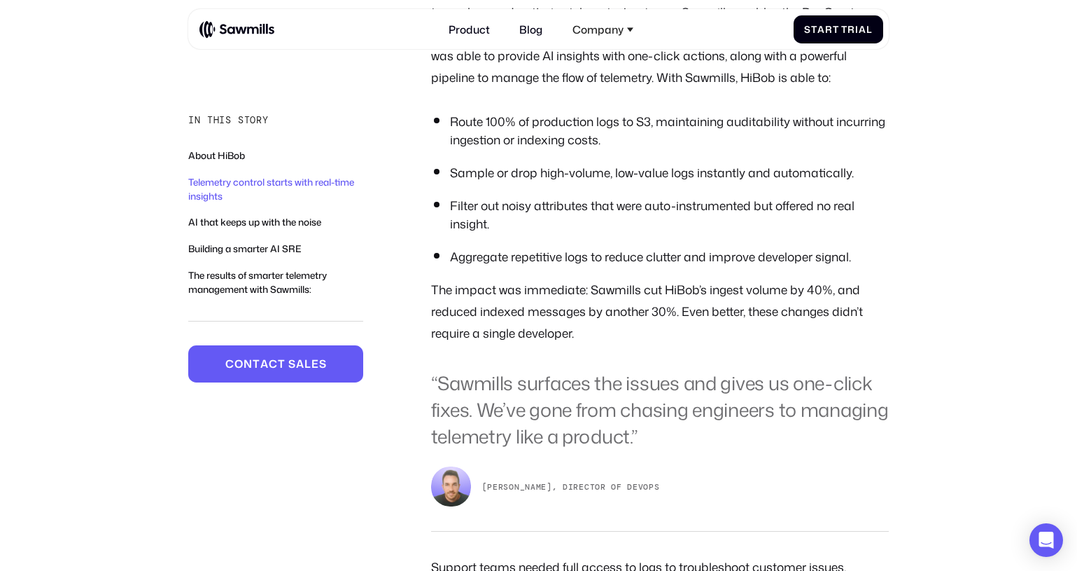
click at [638, 344] on p "The impact was immediate: Sawmills cut HiBob’s ingest volume by 40%, and reduce…" at bounding box center [660, 311] width 458 height 65
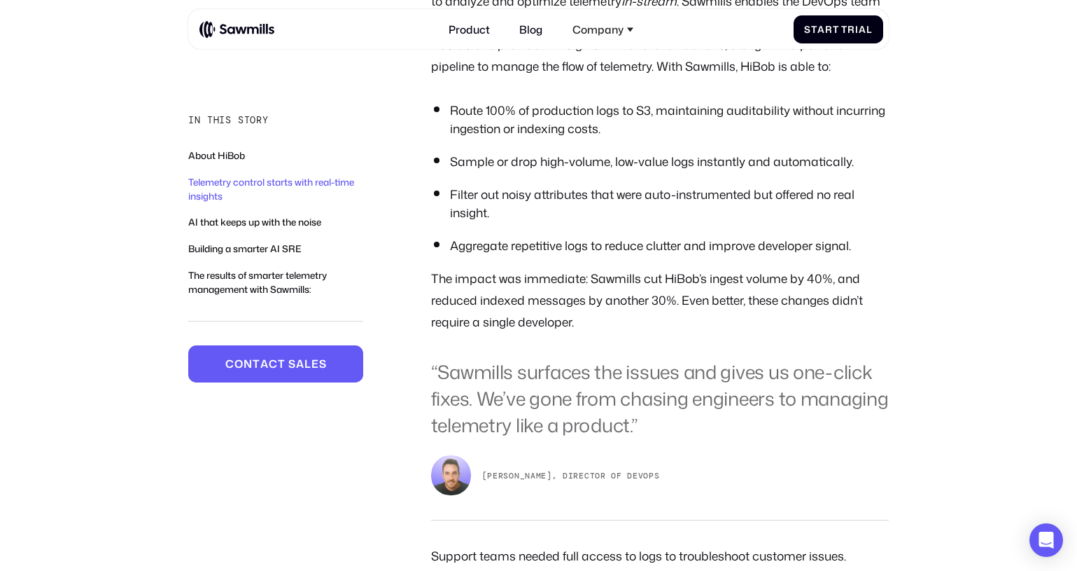
click at [613, 333] on p "The impact was immediate: Sawmills cut HiBob’s ingest volume by 40%, and reduce…" at bounding box center [660, 299] width 458 height 65
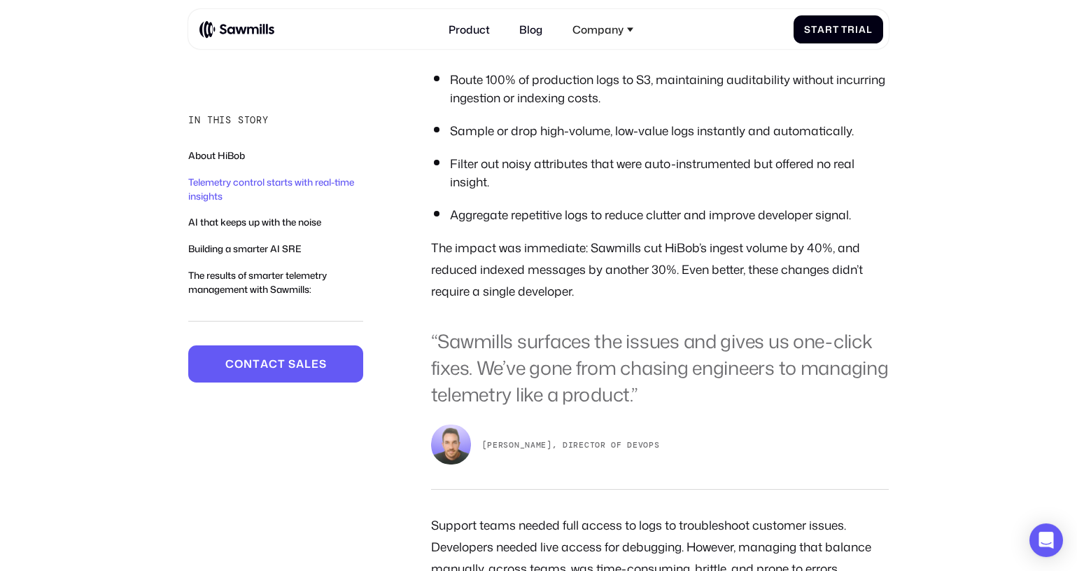
scroll to position [1311, 0]
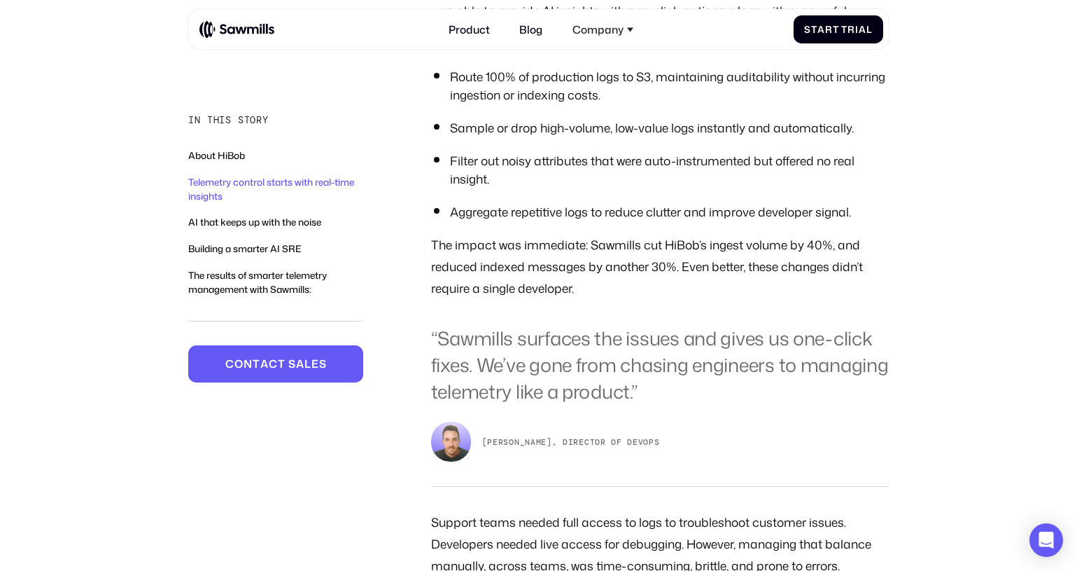
click at [592, 387] on blockquote "“Sawmills surfaces the issues and gives us one-click fixes. We’ve gone from cha…" at bounding box center [660, 365] width 458 height 79
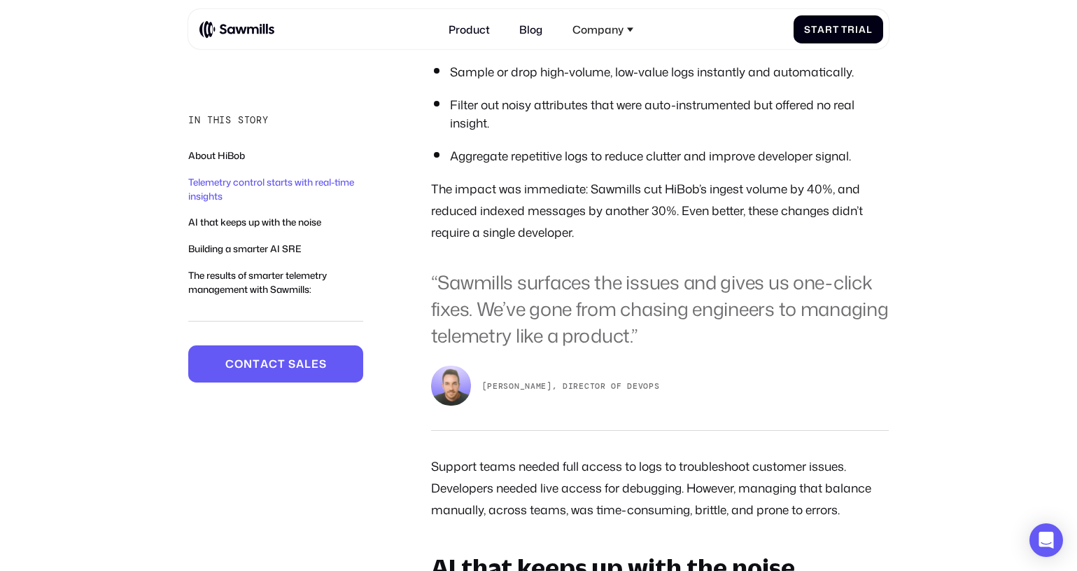
click at [586, 349] on blockquote "“Sawmills surfaces the issues and gives us one-click fixes. We’ve gone from cha…" at bounding box center [660, 309] width 458 height 79
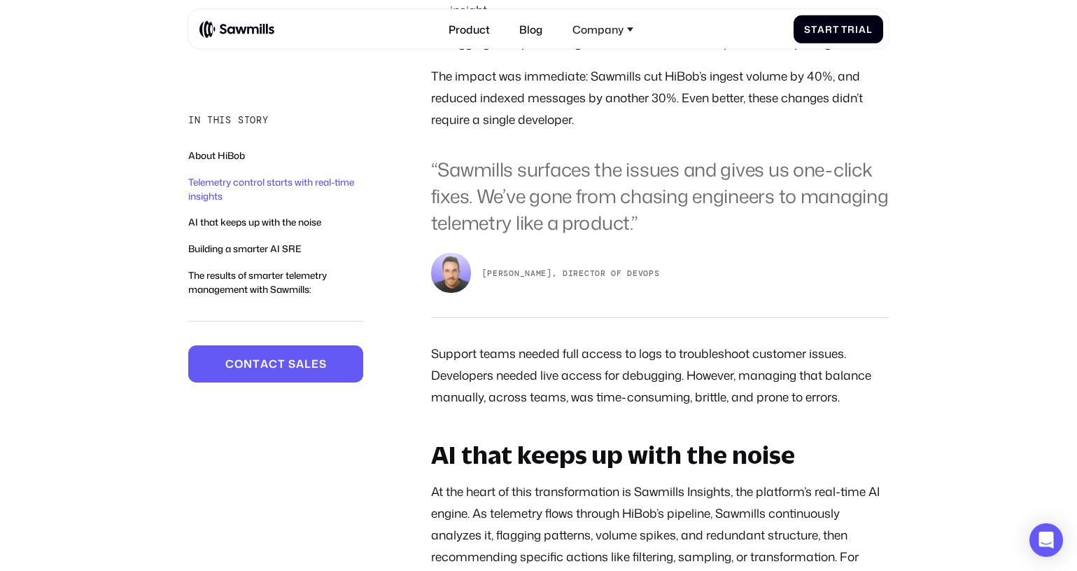
scroll to position [1490, 0]
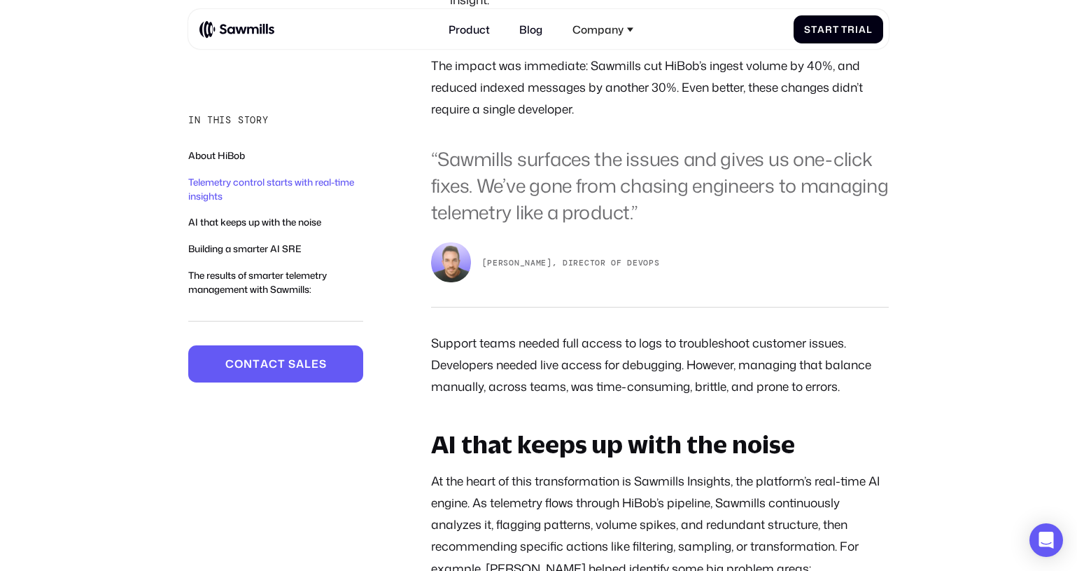
click at [515, 383] on p "Support teams needed full access to logs to troubleshoot customer issues. Devel…" at bounding box center [660, 364] width 458 height 65
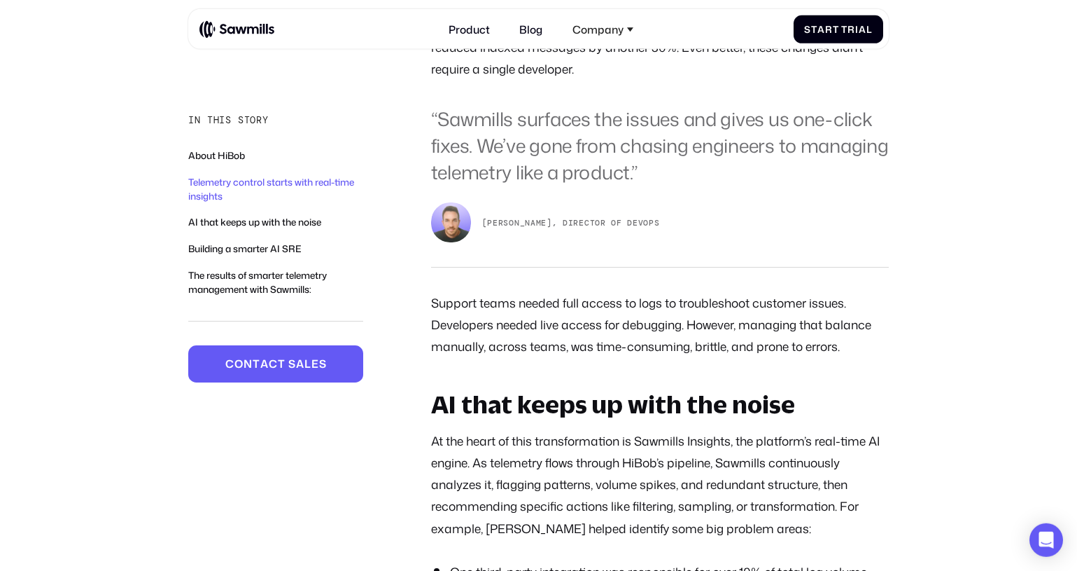
scroll to position [1535, 0]
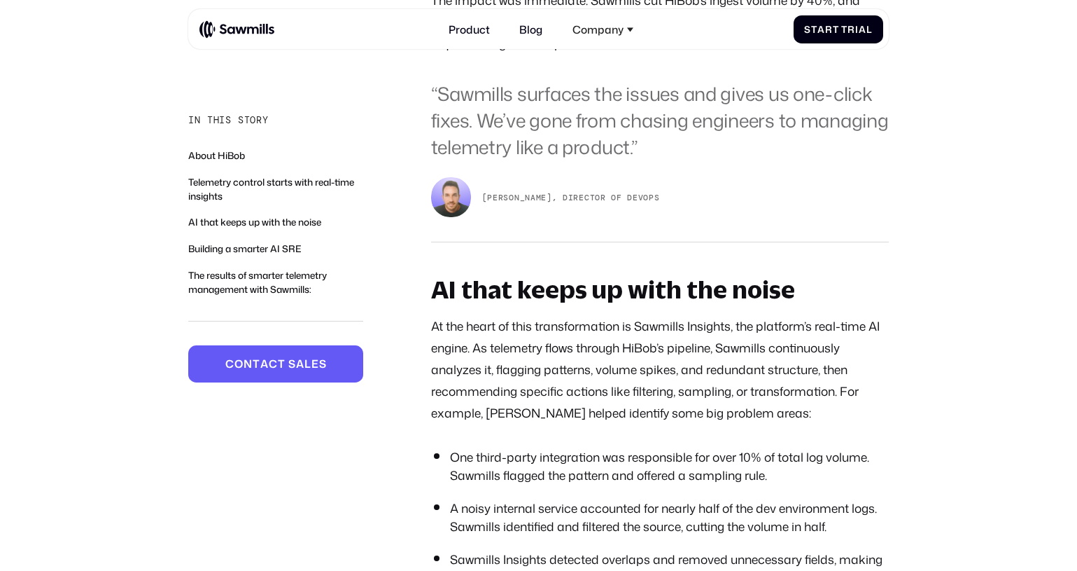
scroll to position [1579, 0]
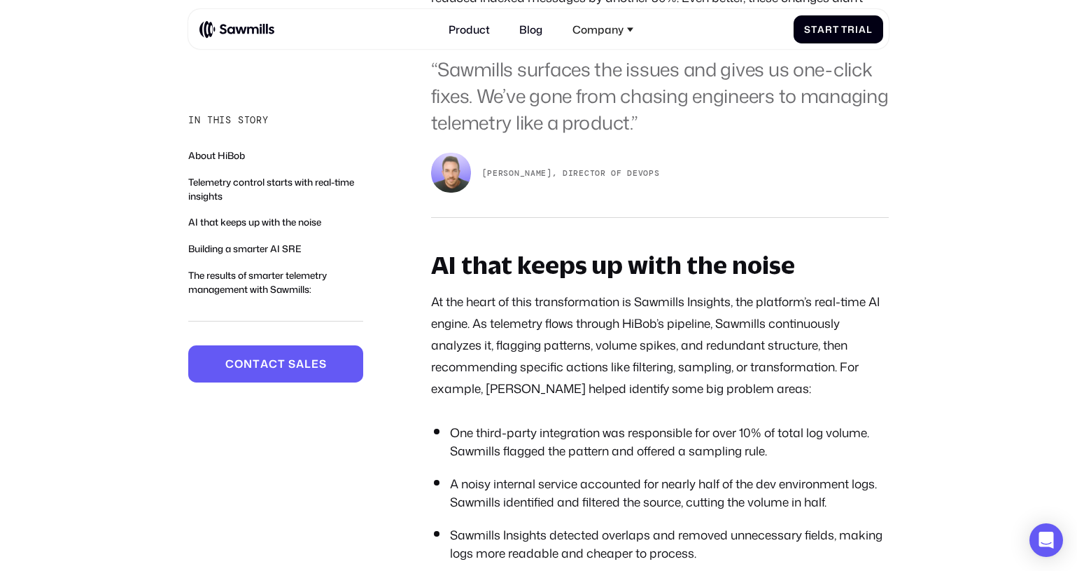
click at [606, 386] on p "At the heart of this transformation is Sawmills Insights, the platform’s real-t…" at bounding box center [660, 345] width 458 height 109
click at [482, 368] on p "At the heart of this transformation is Sawmills Insights, the platform’s real-t…" at bounding box center [660, 345] width 458 height 109
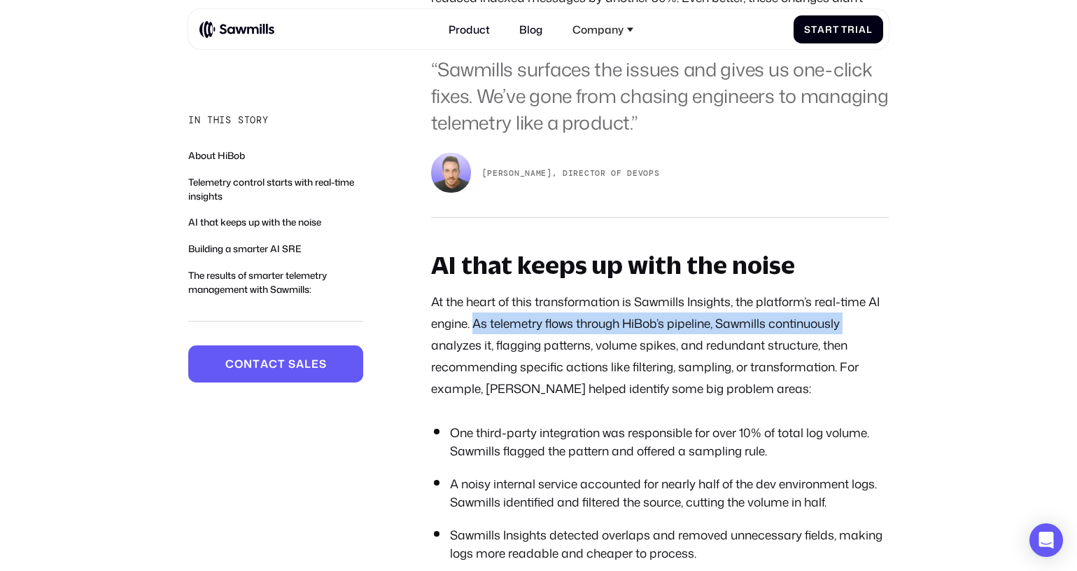
drag, startPoint x: 474, startPoint y: 363, endPoint x: 865, endPoint y: 358, distance: 391.4
click at [865, 358] on p "At the heart of this transformation is Sawmills Insights, the platform’s real-t…" at bounding box center [660, 345] width 458 height 109
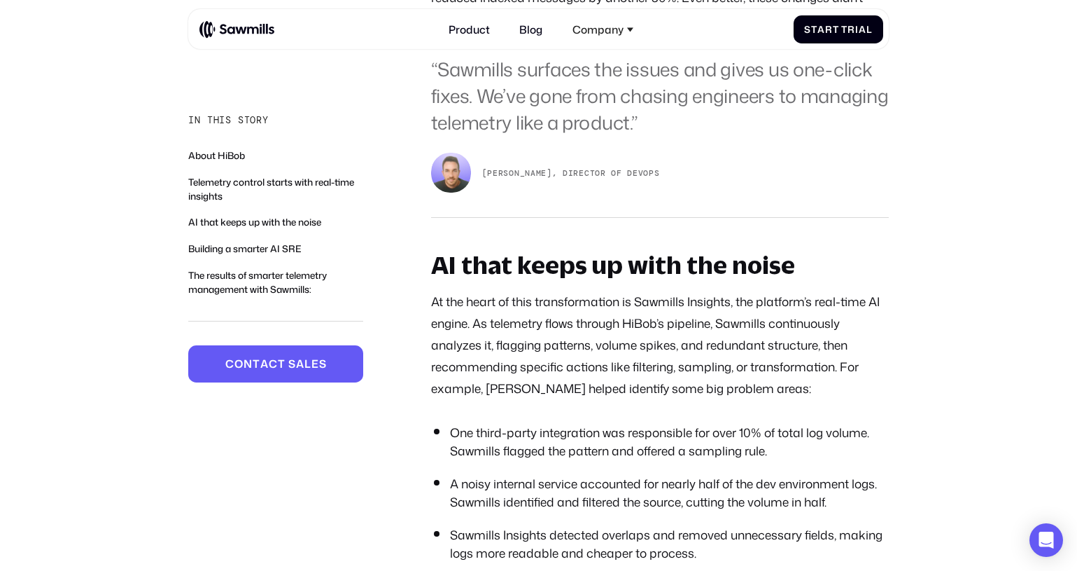
click at [865, 358] on p "At the heart of this transformation is Sawmills Insights, the platform’s real-t…" at bounding box center [660, 345] width 458 height 109
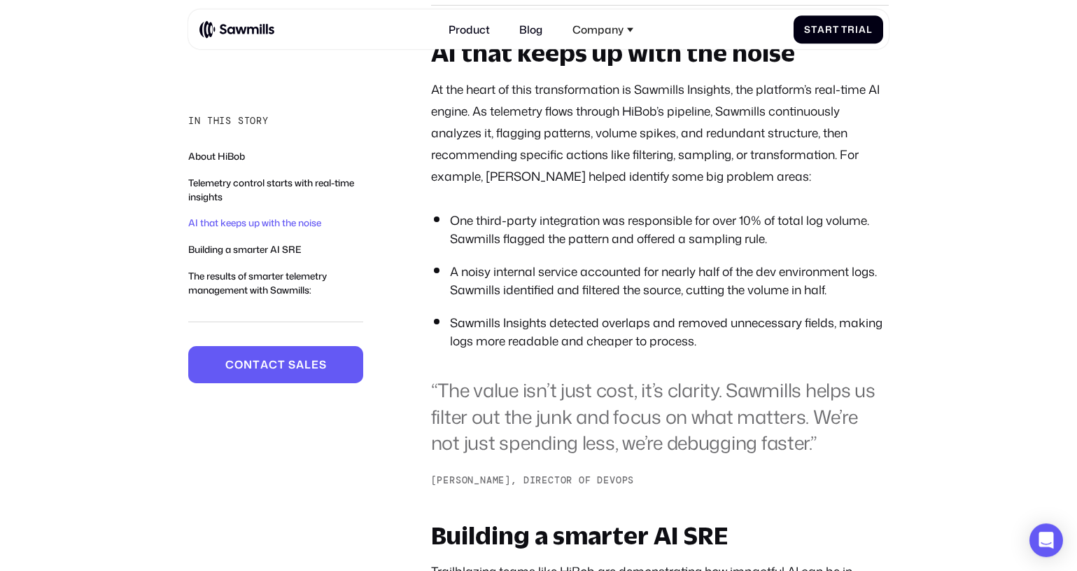
scroll to position [1792, 0]
click at [679, 247] on li "One third-party integration was responsible for over 10% of total log volume. S…" at bounding box center [669, 229] width 439 height 36
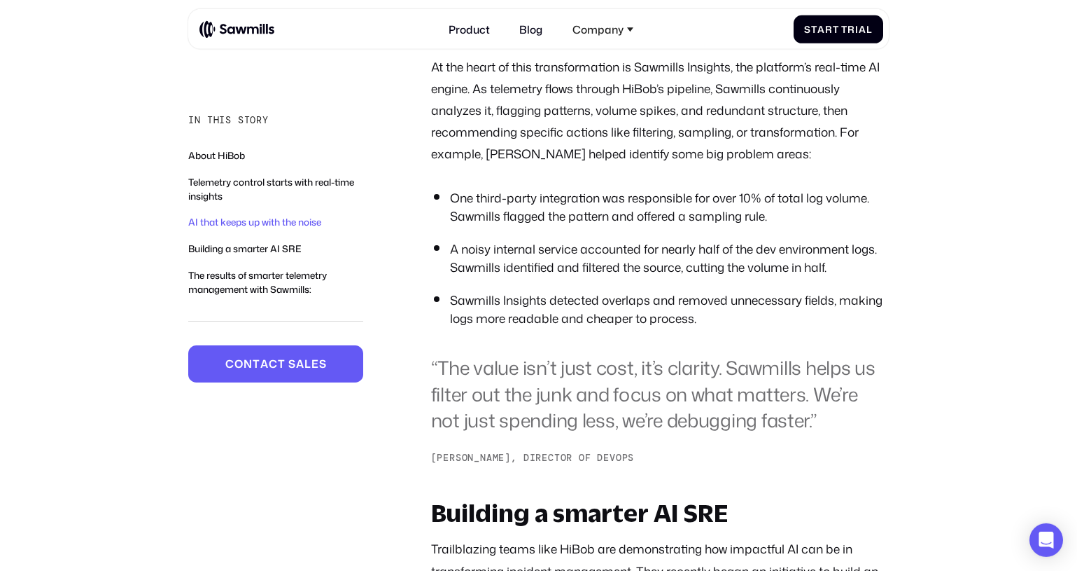
scroll to position [1815, 0]
click at [578, 276] on li "A noisy internal service accounted for nearly half of the dev environment logs.…" at bounding box center [669, 257] width 439 height 36
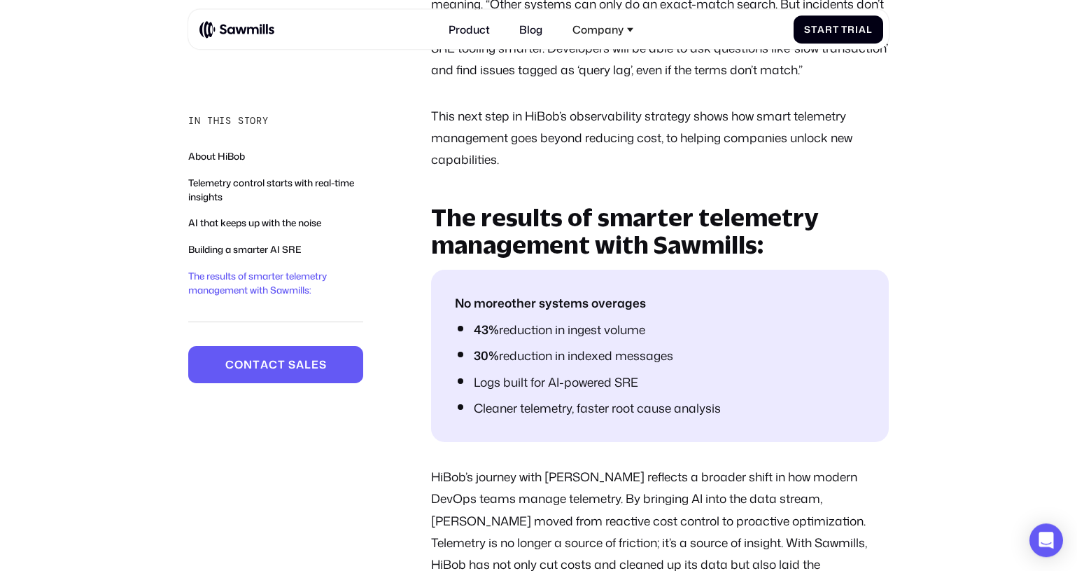
scroll to position [2576, 0]
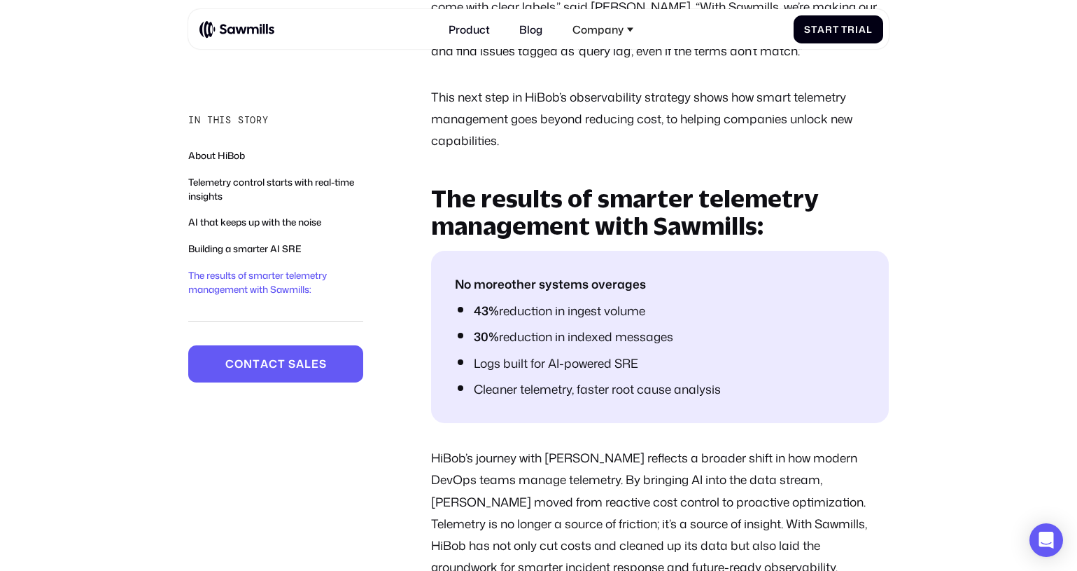
click at [490, 239] on strong "The results of smarter telemetry management with Sawmills:" at bounding box center [624, 210] width 387 height 55
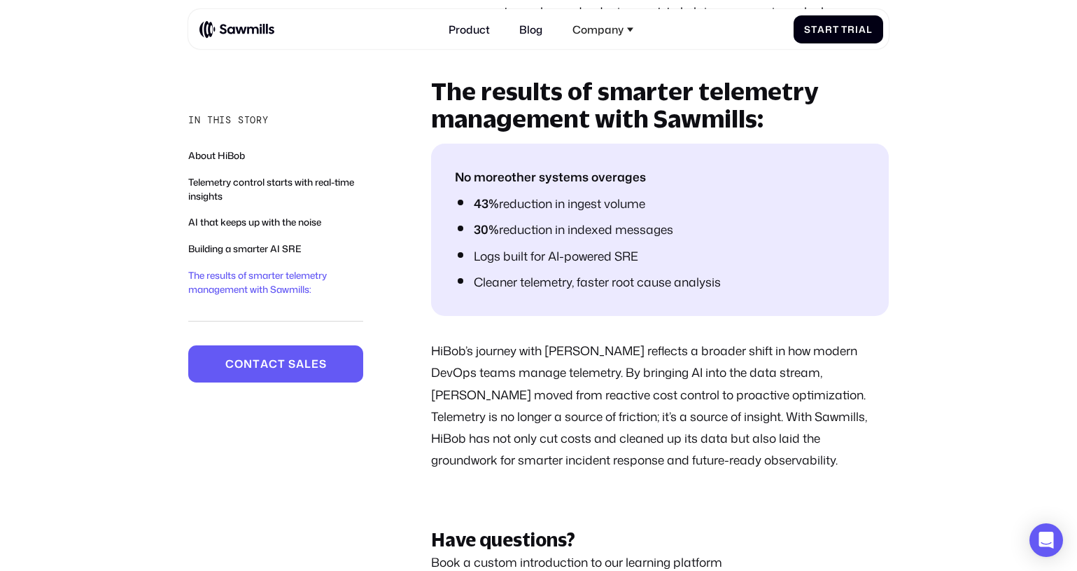
scroll to position [2688, 0]
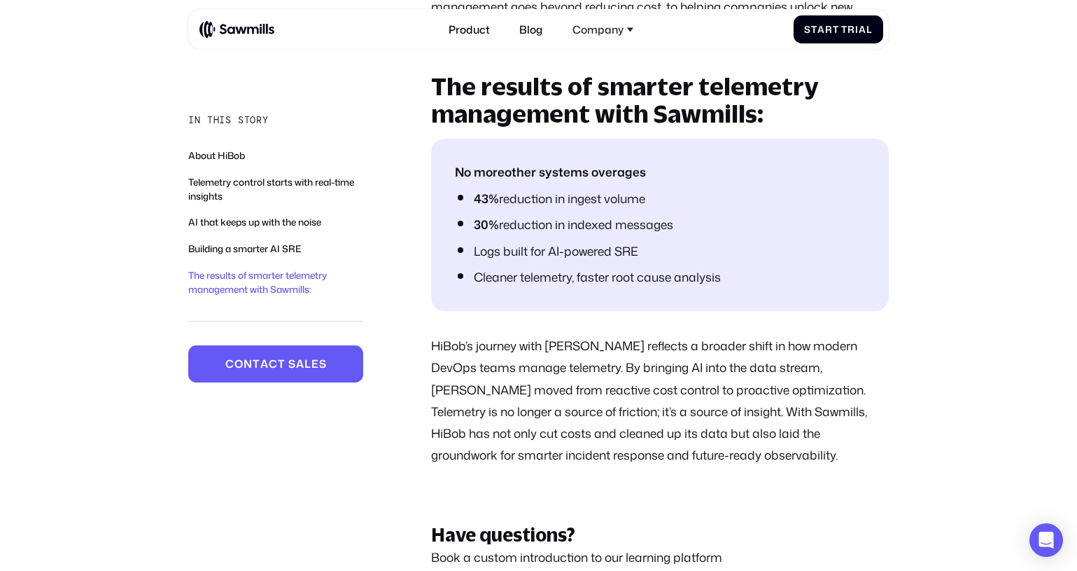
click at [599, 260] on li "Logs built for AI-powered SRE" at bounding box center [669, 251] width 391 height 18
click at [538, 260] on li "Logs built for AI-powered SRE" at bounding box center [669, 251] width 391 height 18
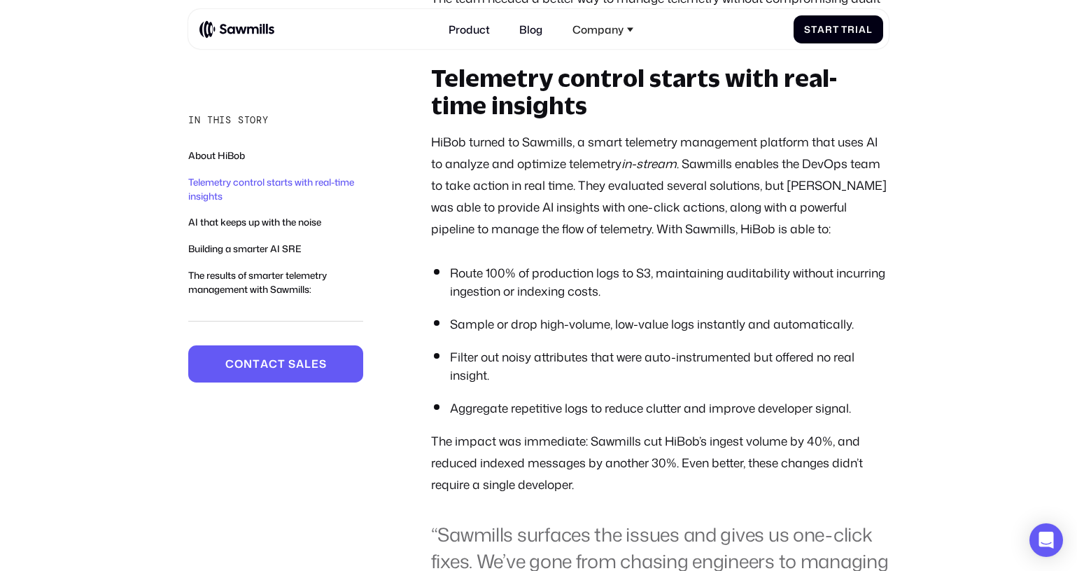
scroll to position [1143, 0]
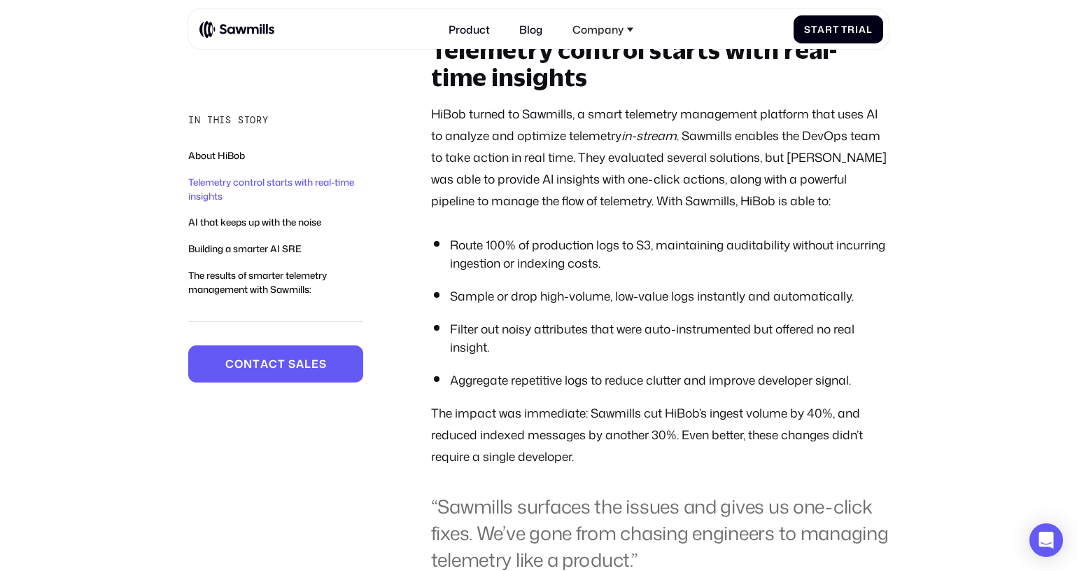
click at [501, 389] on ol "Route 100% of production logs to S3, maintaining auditability without incurring…" at bounding box center [660, 312] width 458 height 153
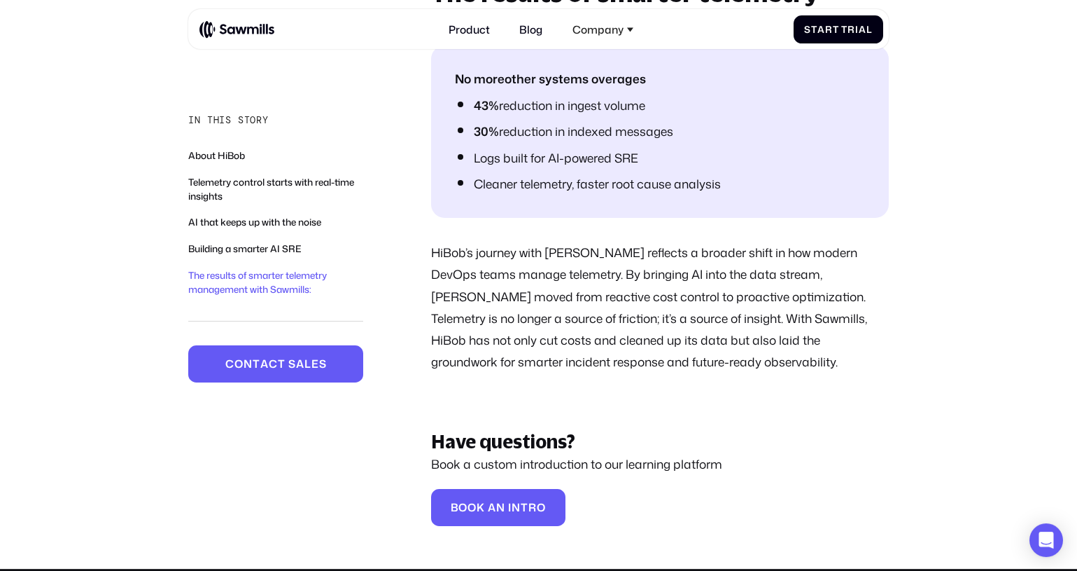
scroll to position [2801, 0]
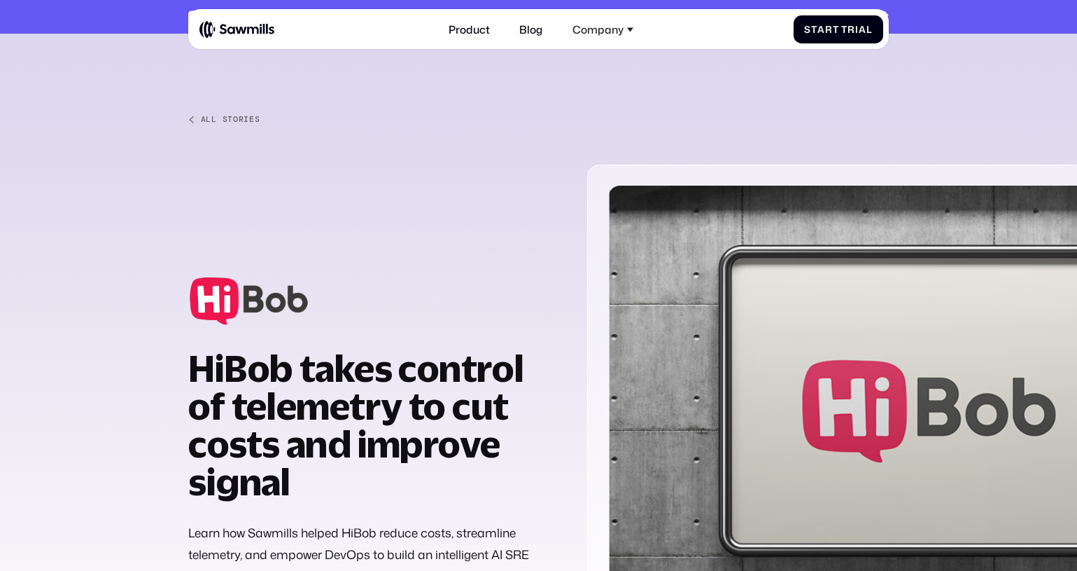
scroll to position [2801, 0]
